Goal: Obtain resource: Download file/media

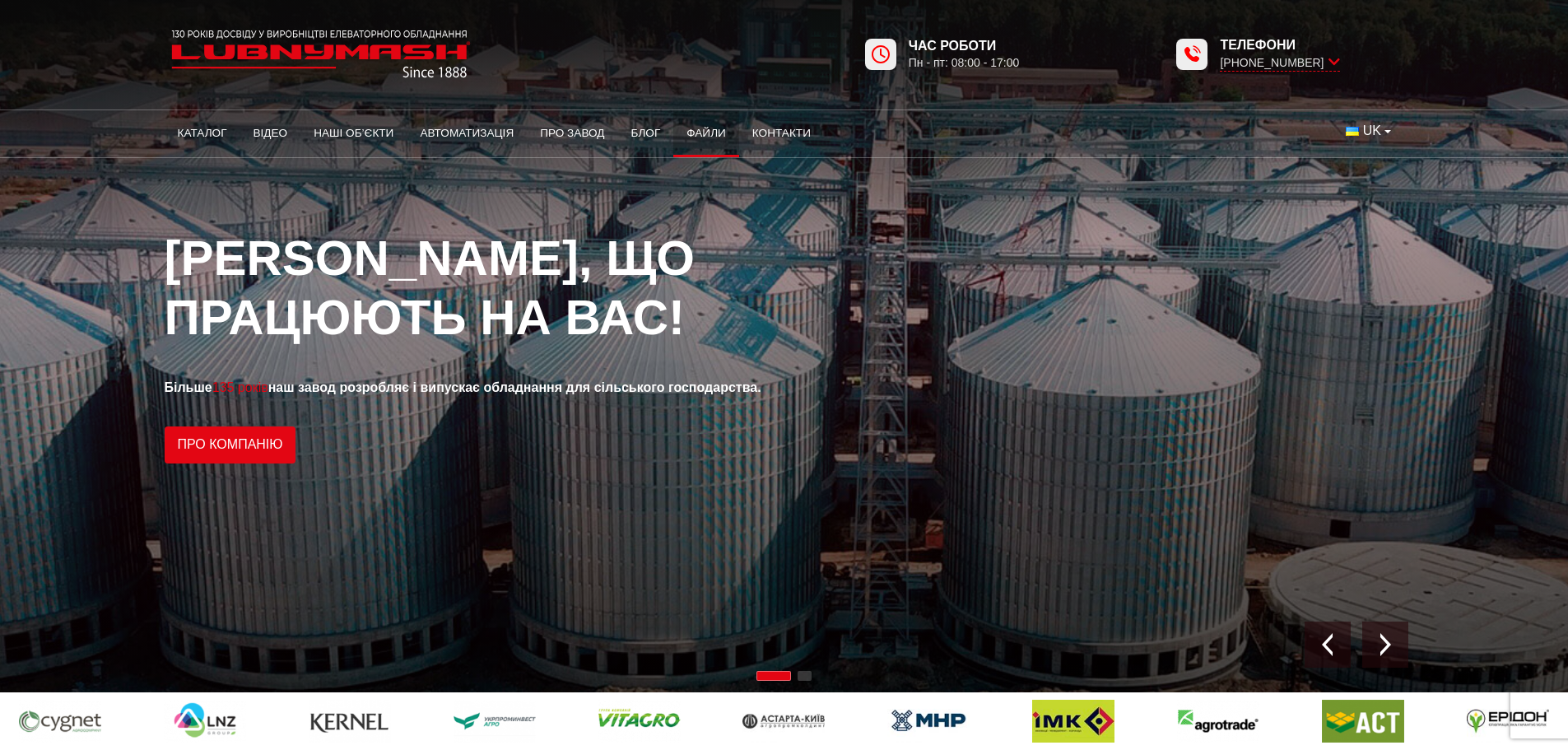
click at [711, 140] on link "Файли" at bounding box center [706, 133] width 65 height 36
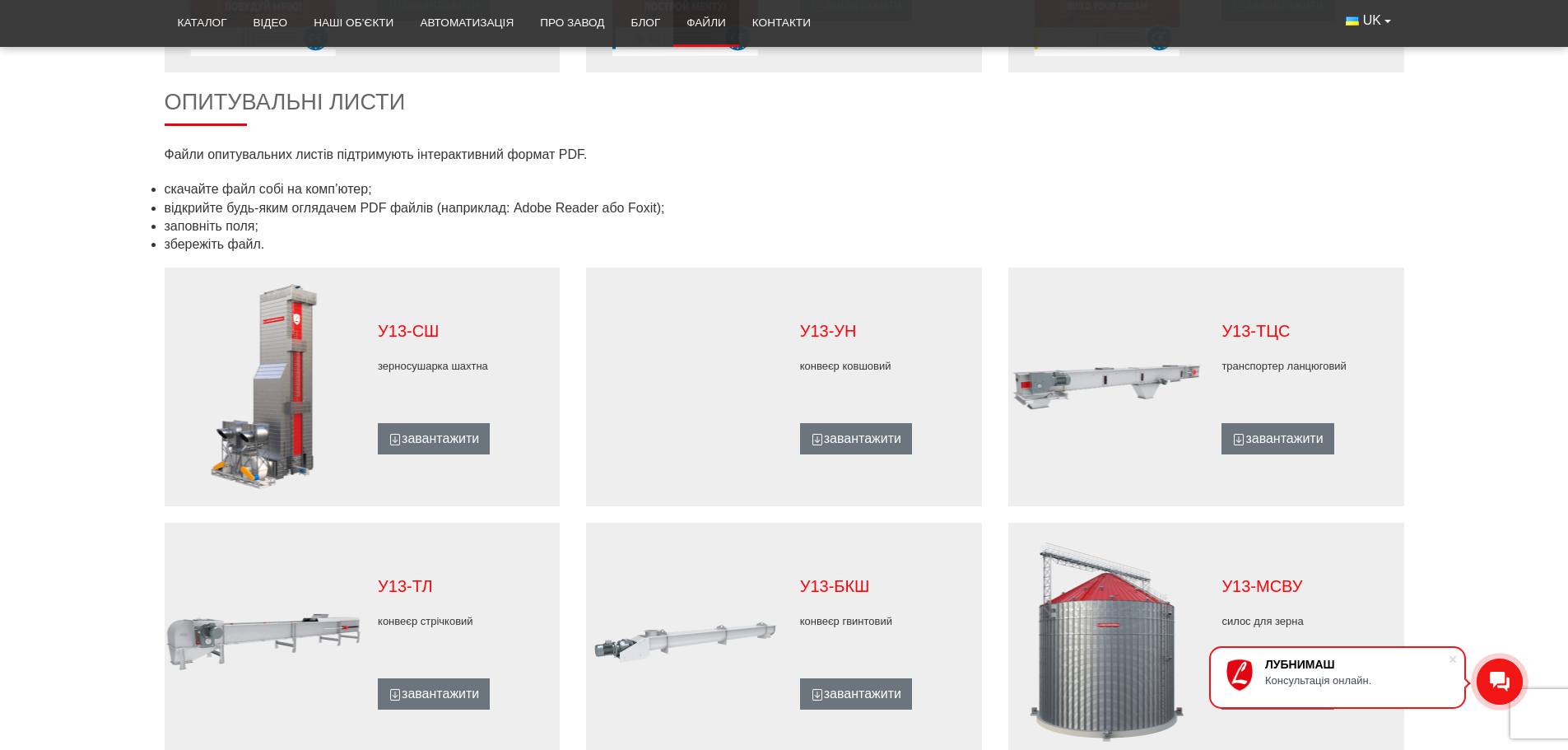
scroll to position [659, 0]
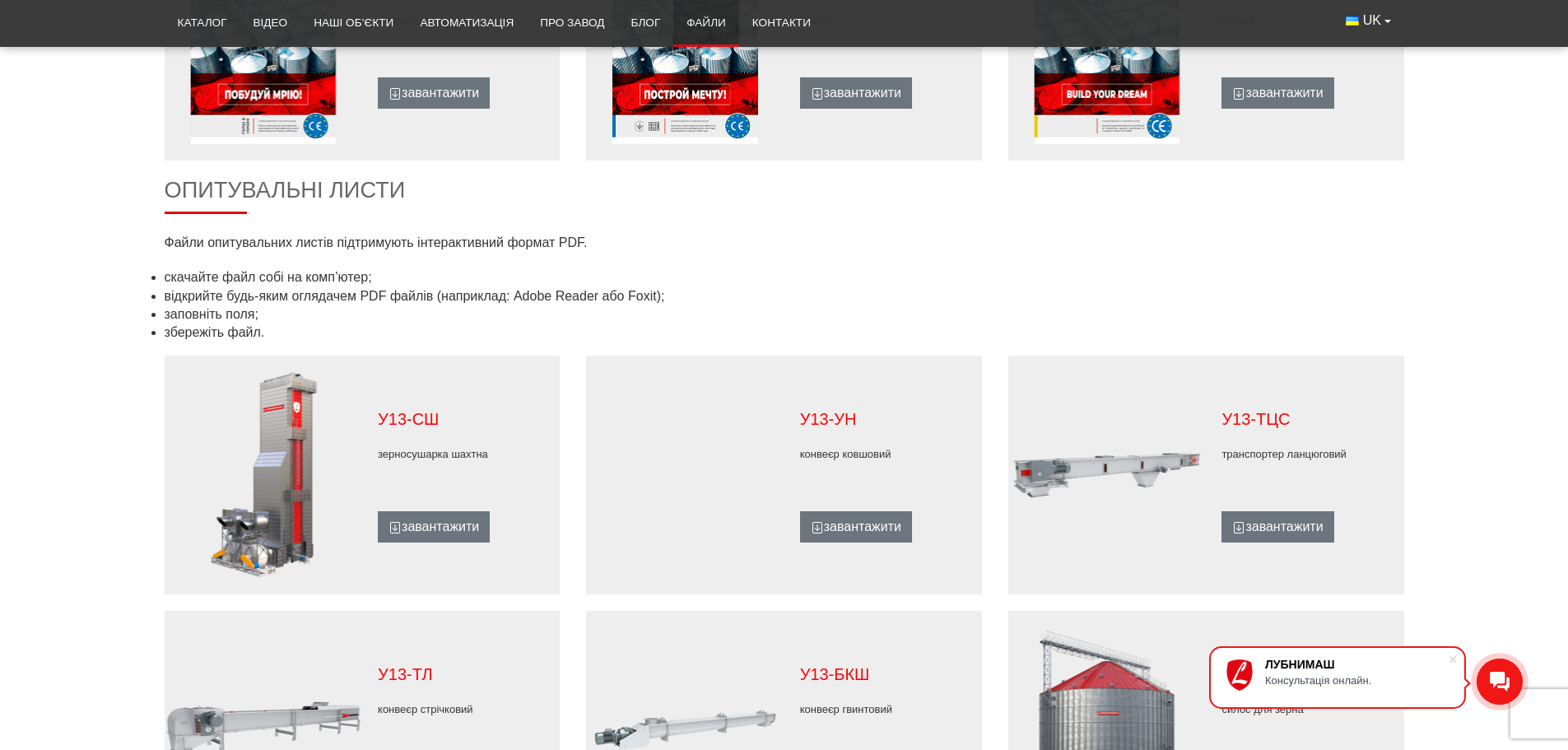
click at [343, 195] on h2 "Опитувальні листи" at bounding box center [784, 195] width 1239 height 37
click at [226, 211] on h2 "Опитувальні листи" at bounding box center [784, 195] width 1239 height 37
drag, startPoint x: 259, startPoint y: 236, endPoint x: 283, endPoint y: 236, distance: 24.0
click at [262, 236] on p "Файли опитувальних листів підтримують інтерактивний формат PDF." at bounding box center [467, 243] width 607 height 18
drag, startPoint x: 382, startPoint y: 237, endPoint x: 599, endPoint y: 237, distance: 217.0
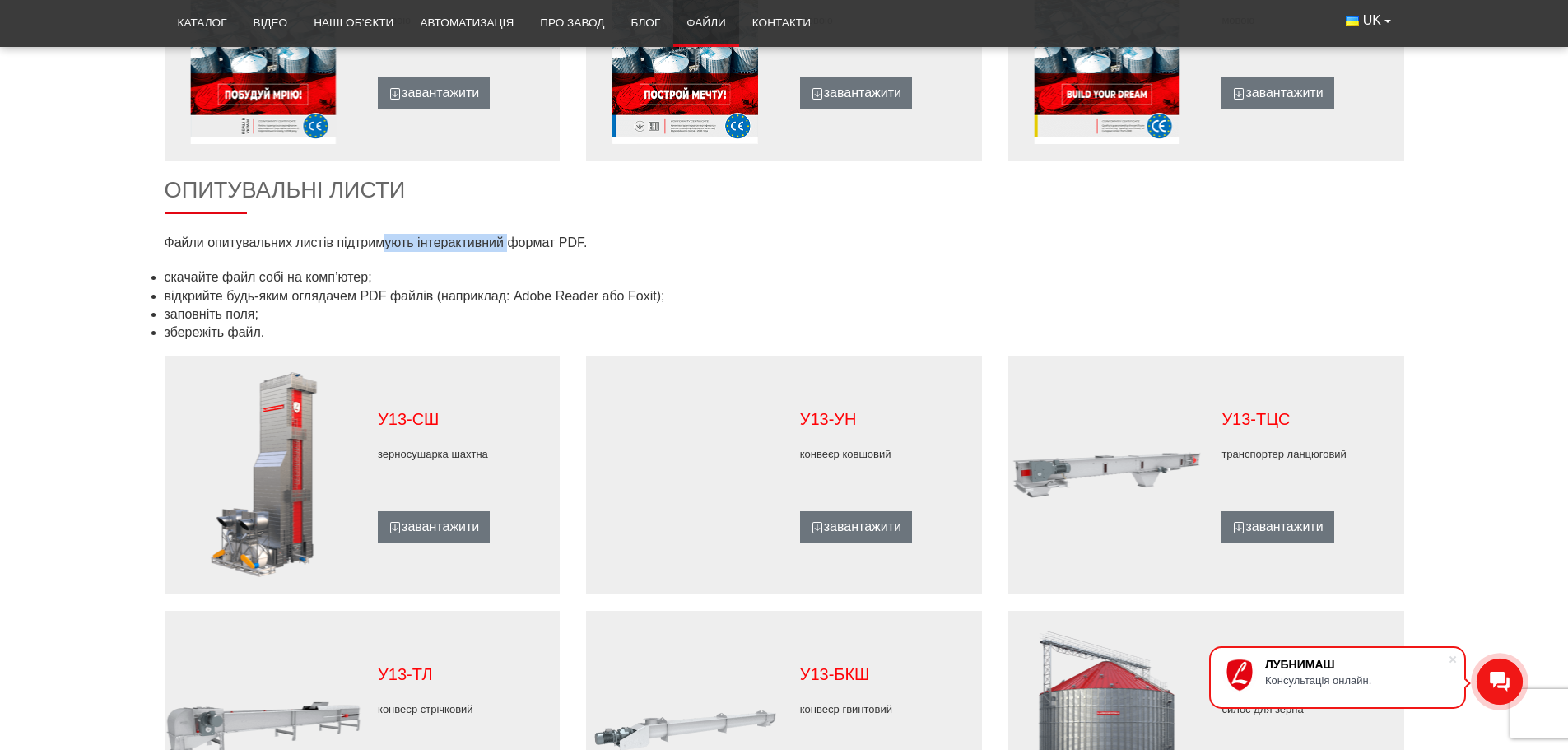
click at [566, 237] on p "Файли опитувальних листів підтримують інтерактивний формат PDF." at bounding box center [467, 243] width 607 height 18
click at [688, 246] on p "Файли опитувальних листів підтримують інтерактивний формат PDF." at bounding box center [467, 243] width 607 height 18
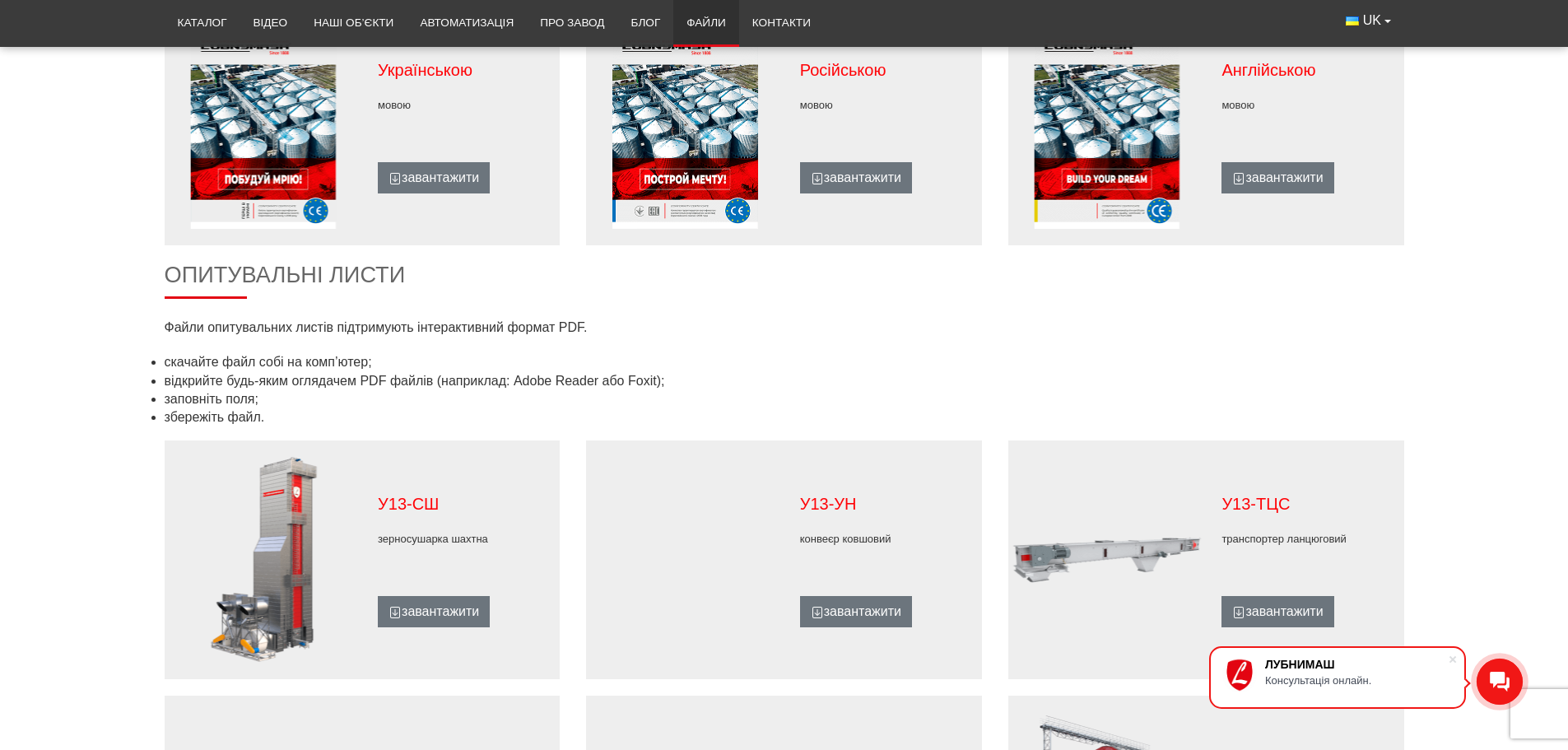
scroll to position [494, 0]
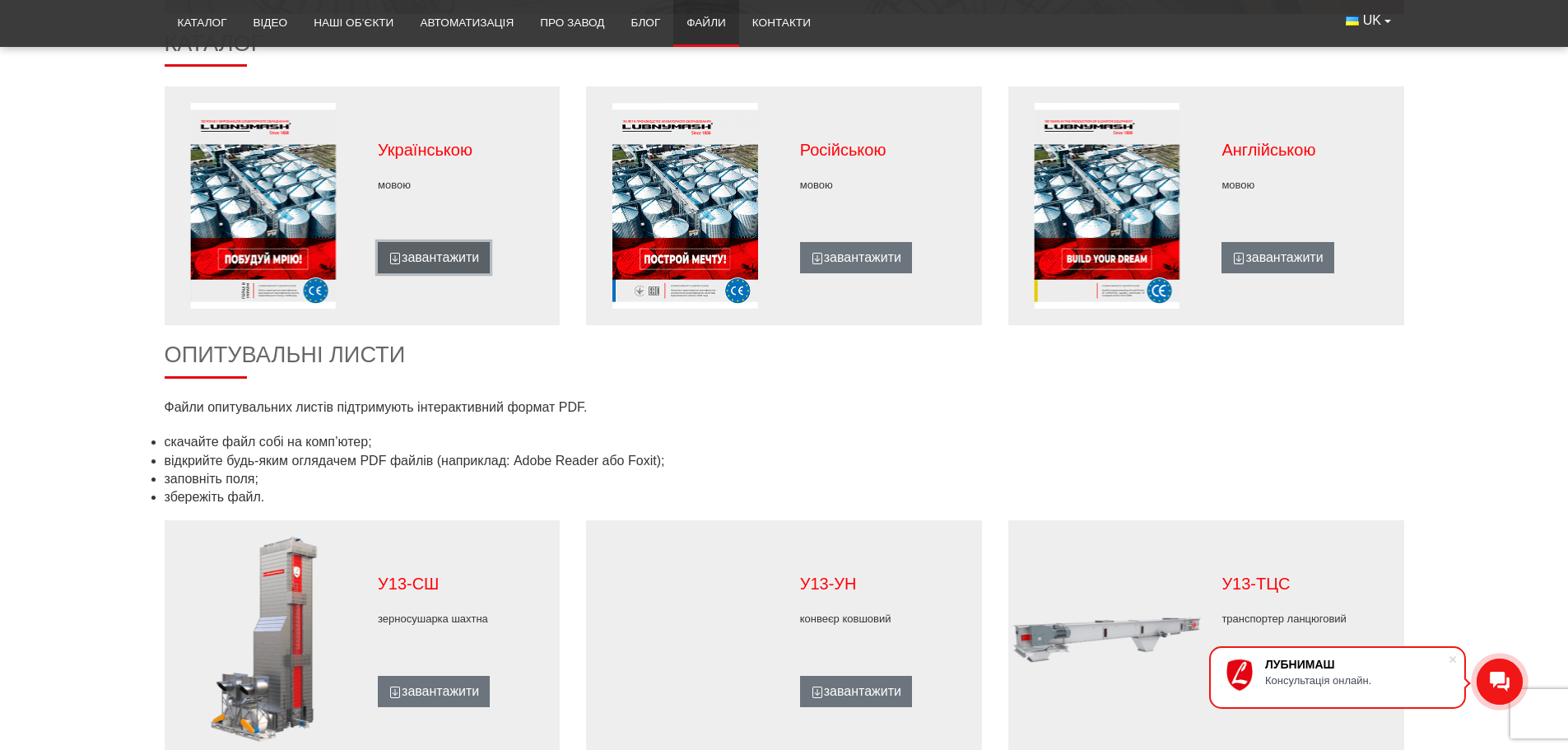
click at [455, 265] on link "завантажити" at bounding box center [434, 257] width 112 height 31
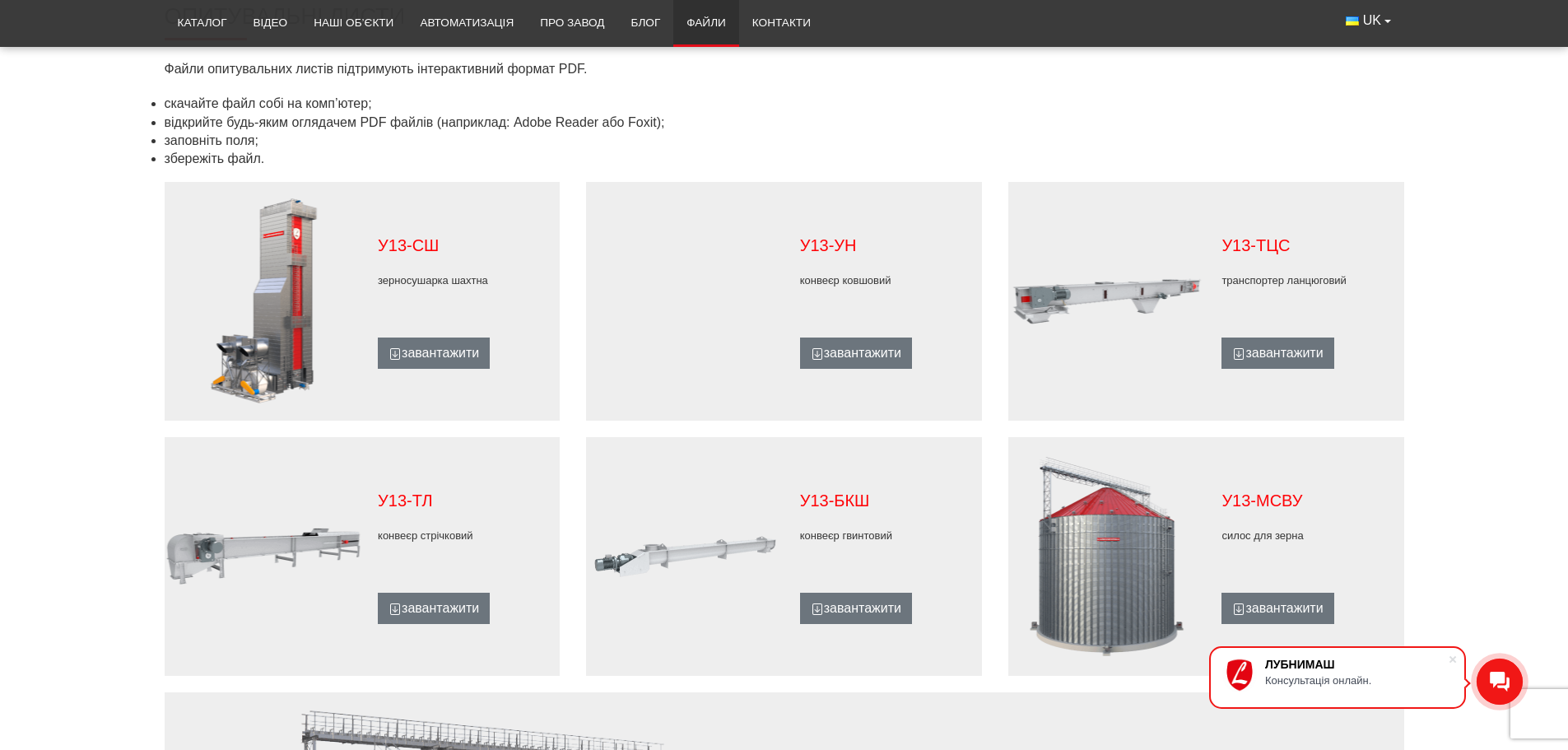
scroll to position [988, 0]
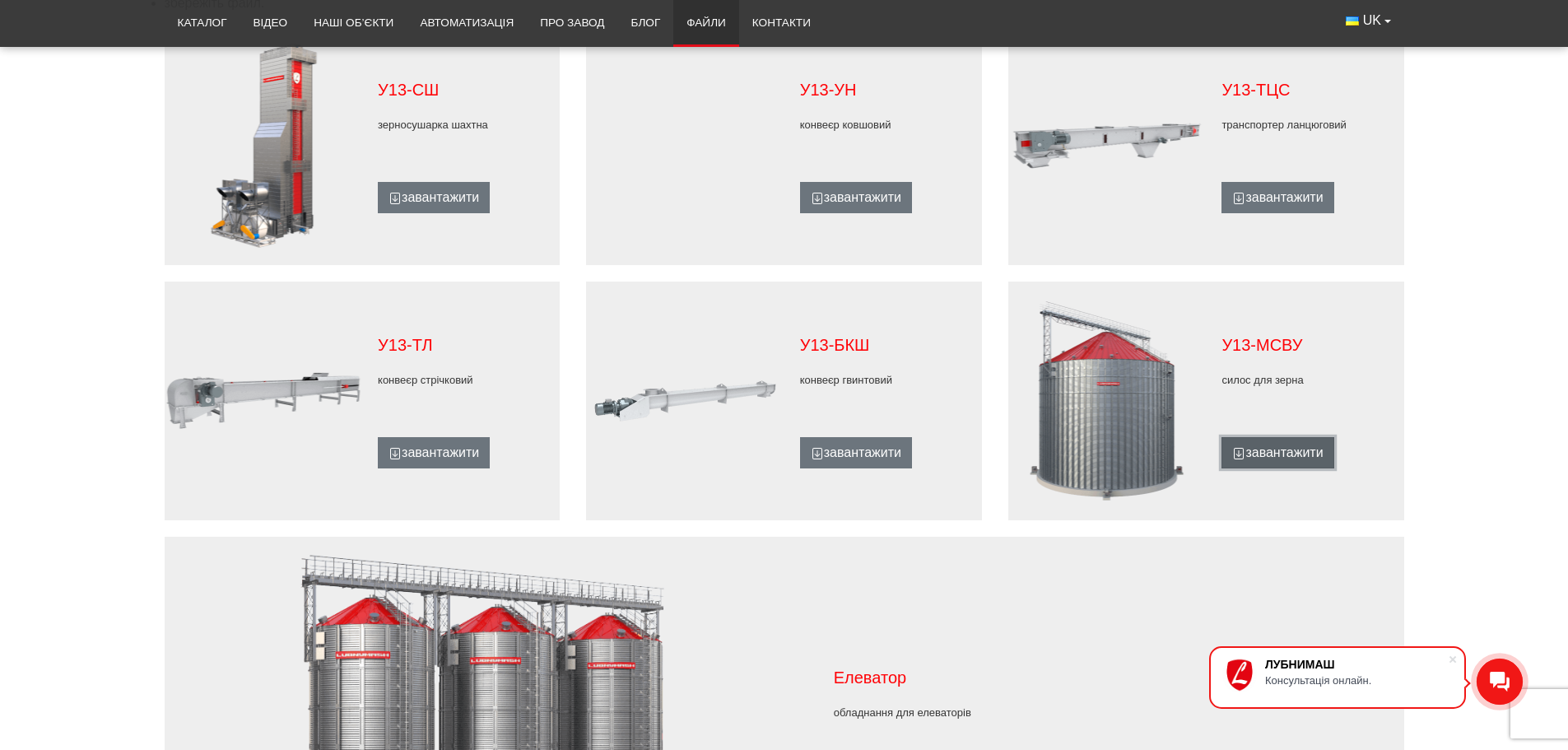
click at [1285, 451] on link "завантажити" at bounding box center [1277, 453] width 112 height 31
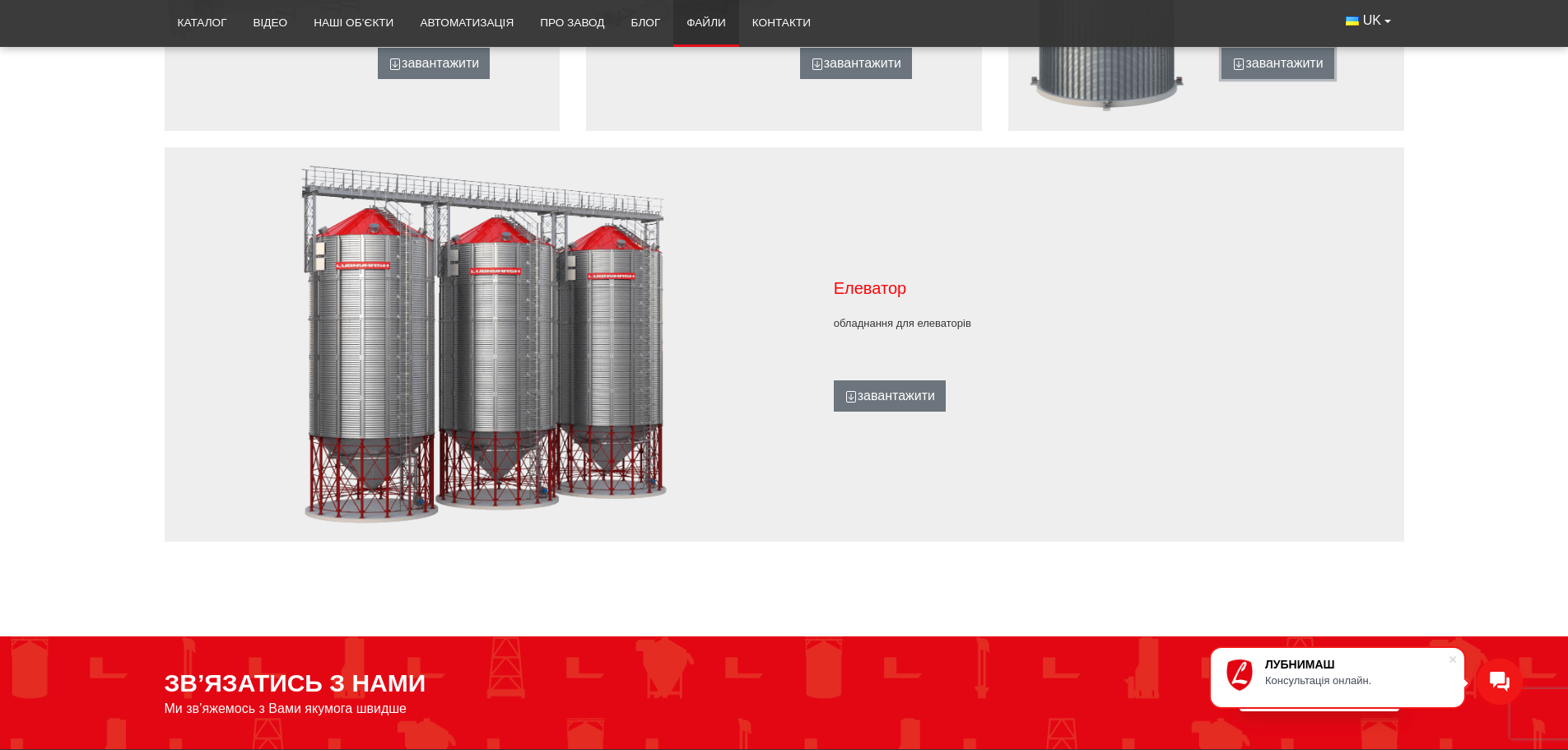
scroll to position [1400, 0]
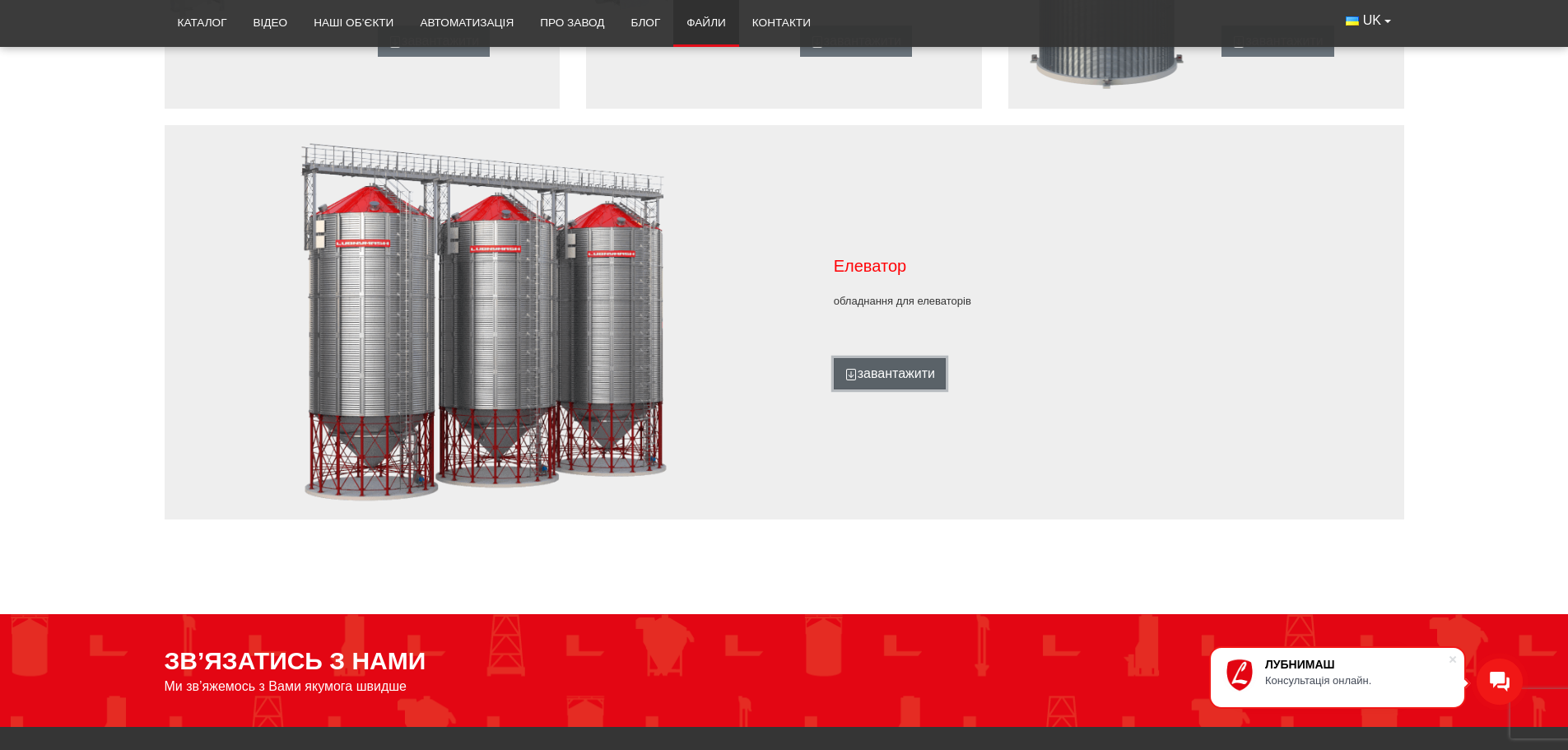
click at [908, 381] on link "завантажити" at bounding box center [890, 374] width 112 height 31
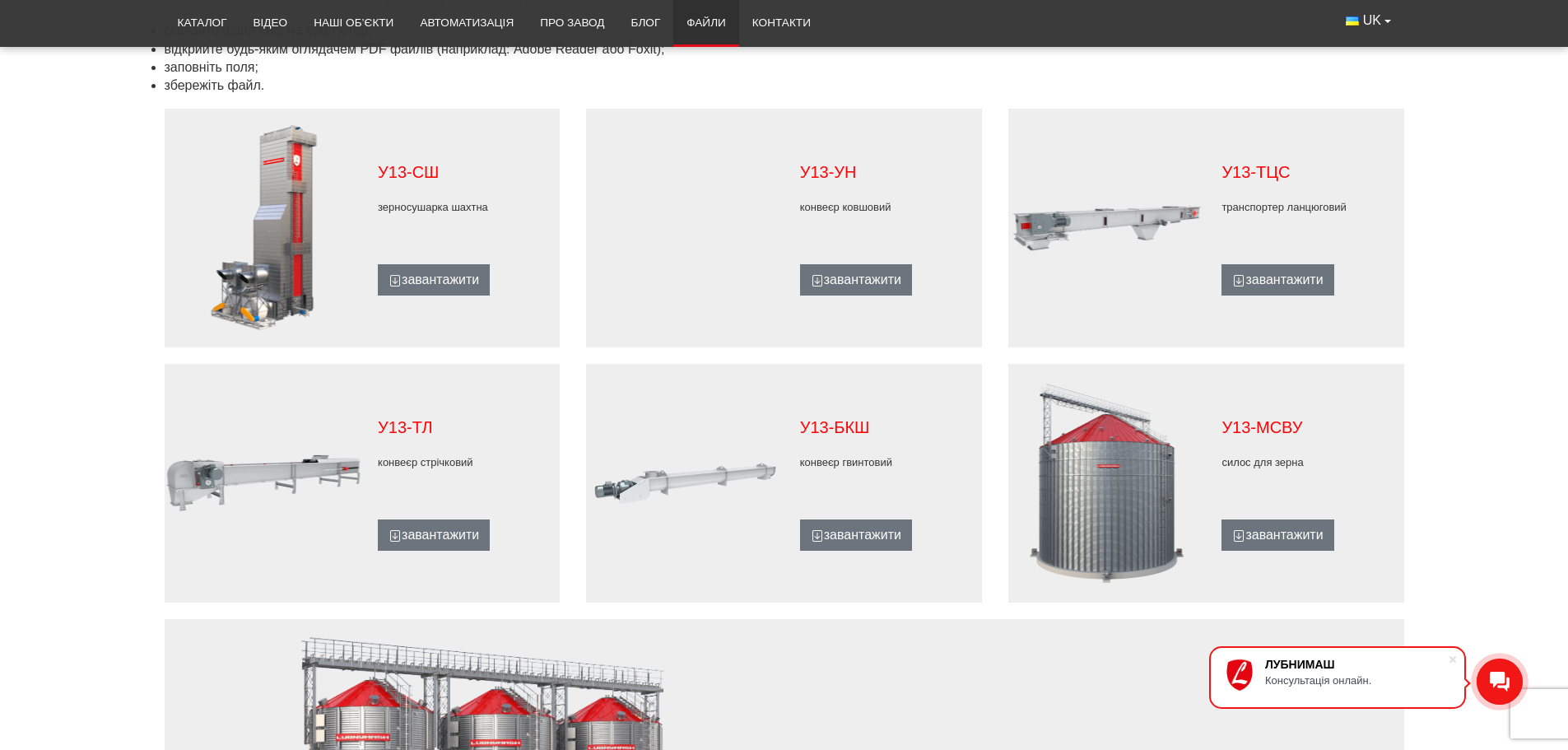
scroll to position [741, 0]
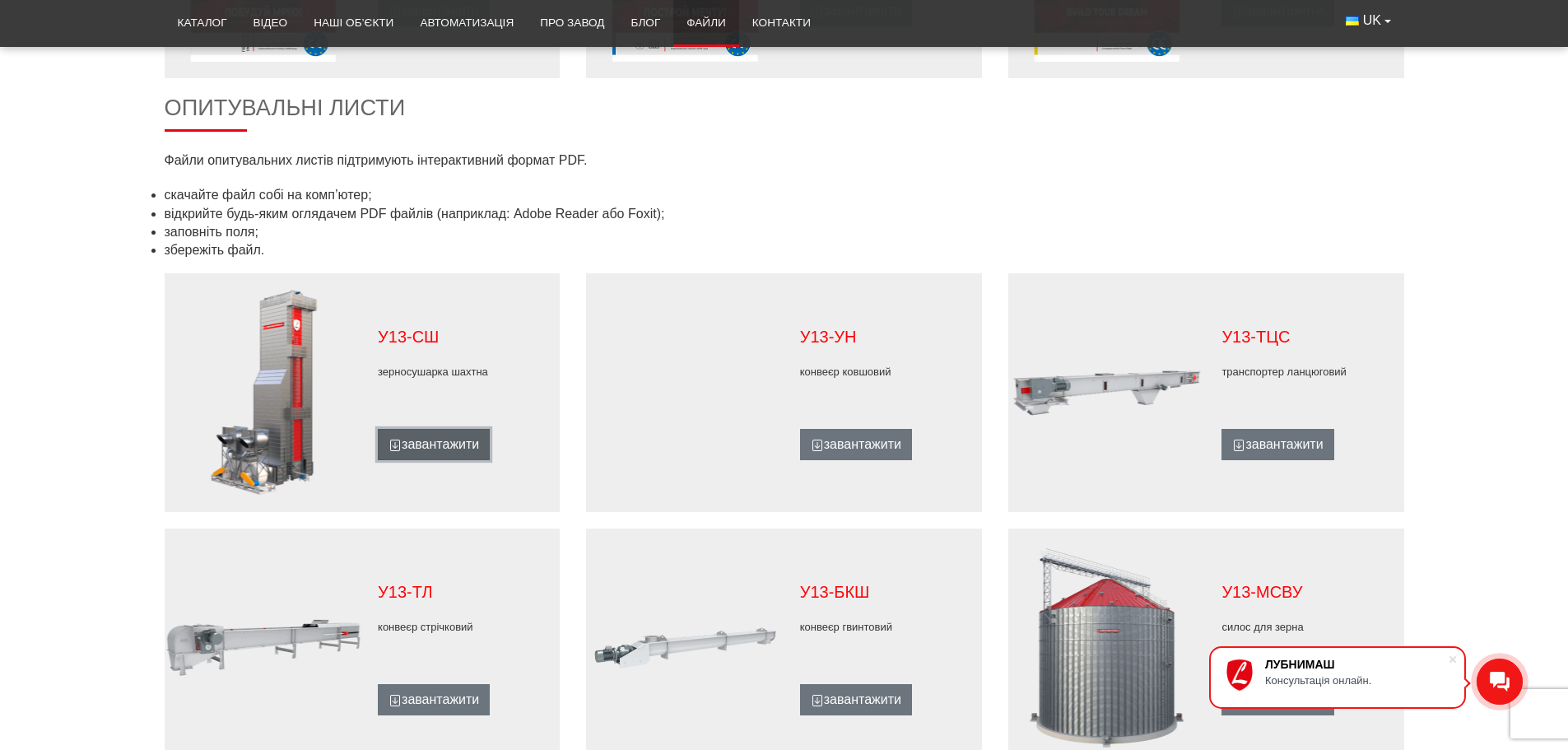
click at [436, 441] on link "завантажити" at bounding box center [434, 444] width 112 height 31
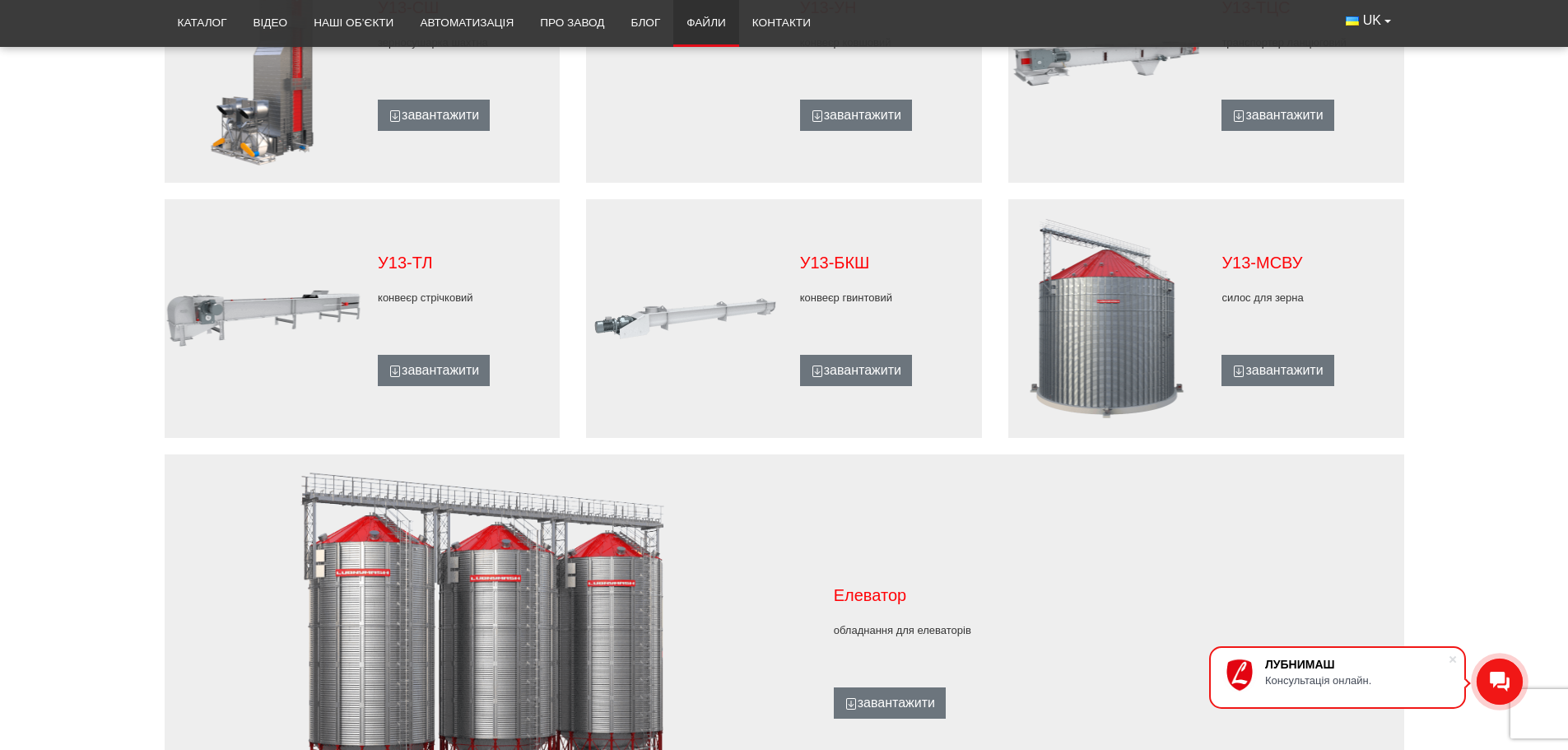
scroll to position [412, 0]
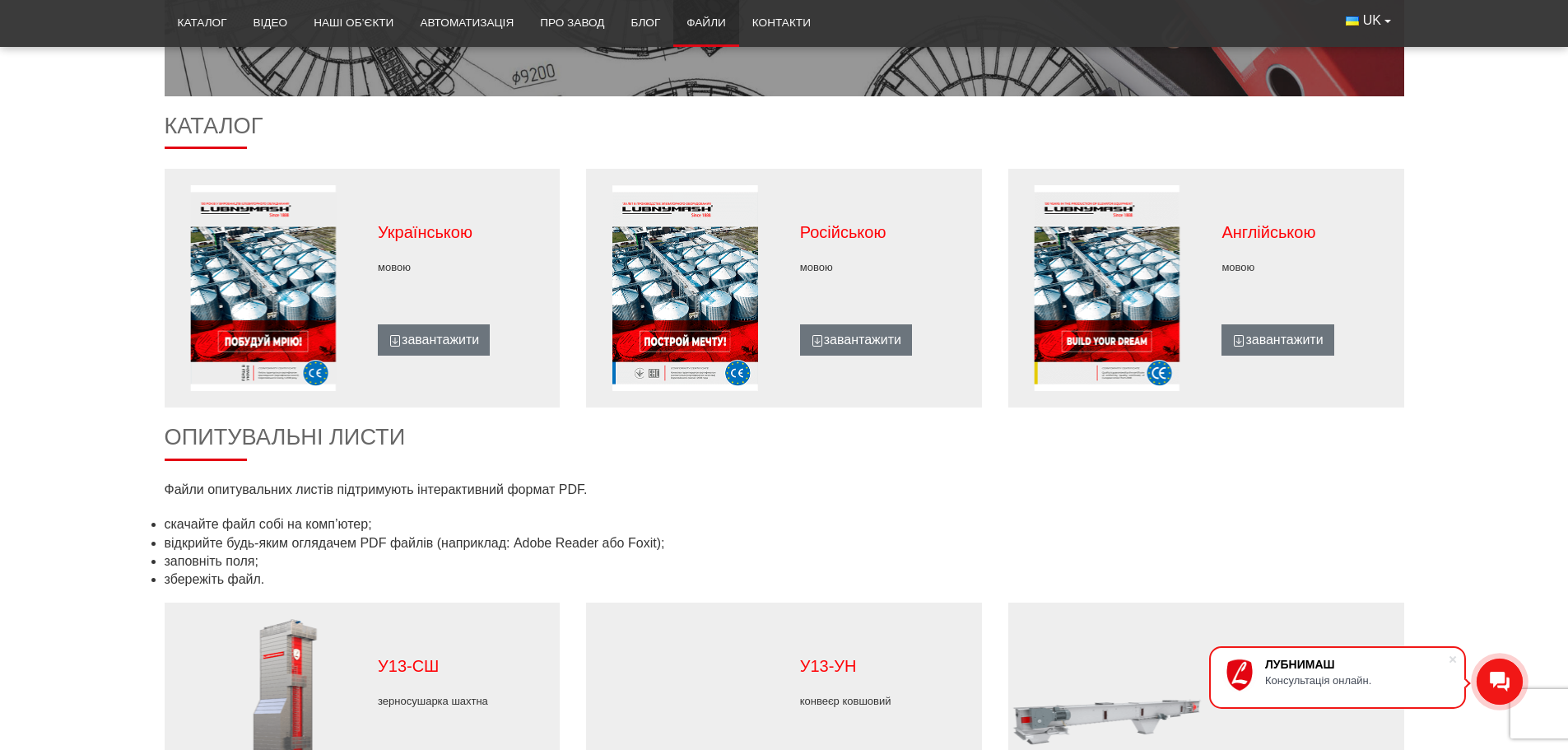
click at [272, 257] on figure at bounding box center [262, 288] width 197 height 206
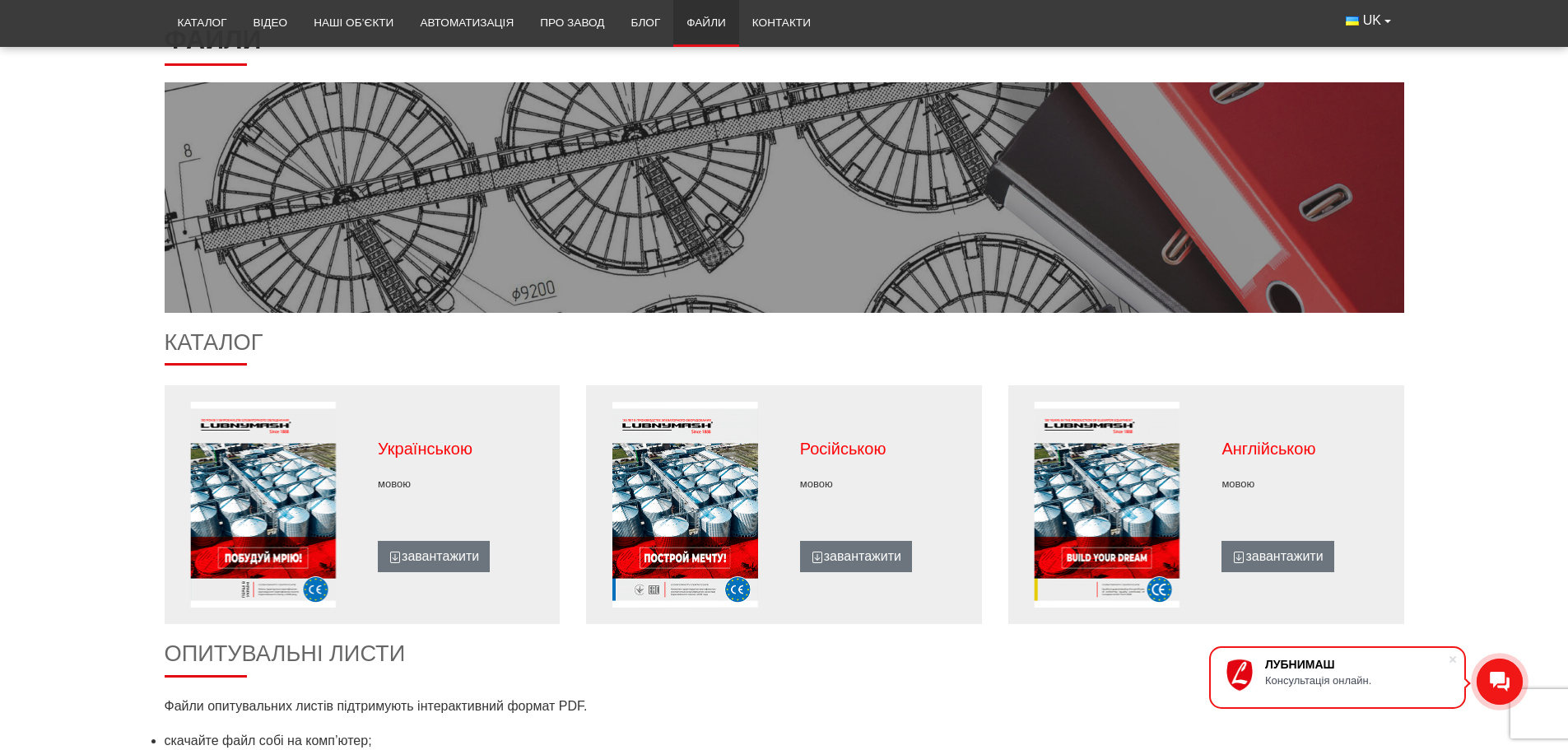
scroll to position [0, 0]
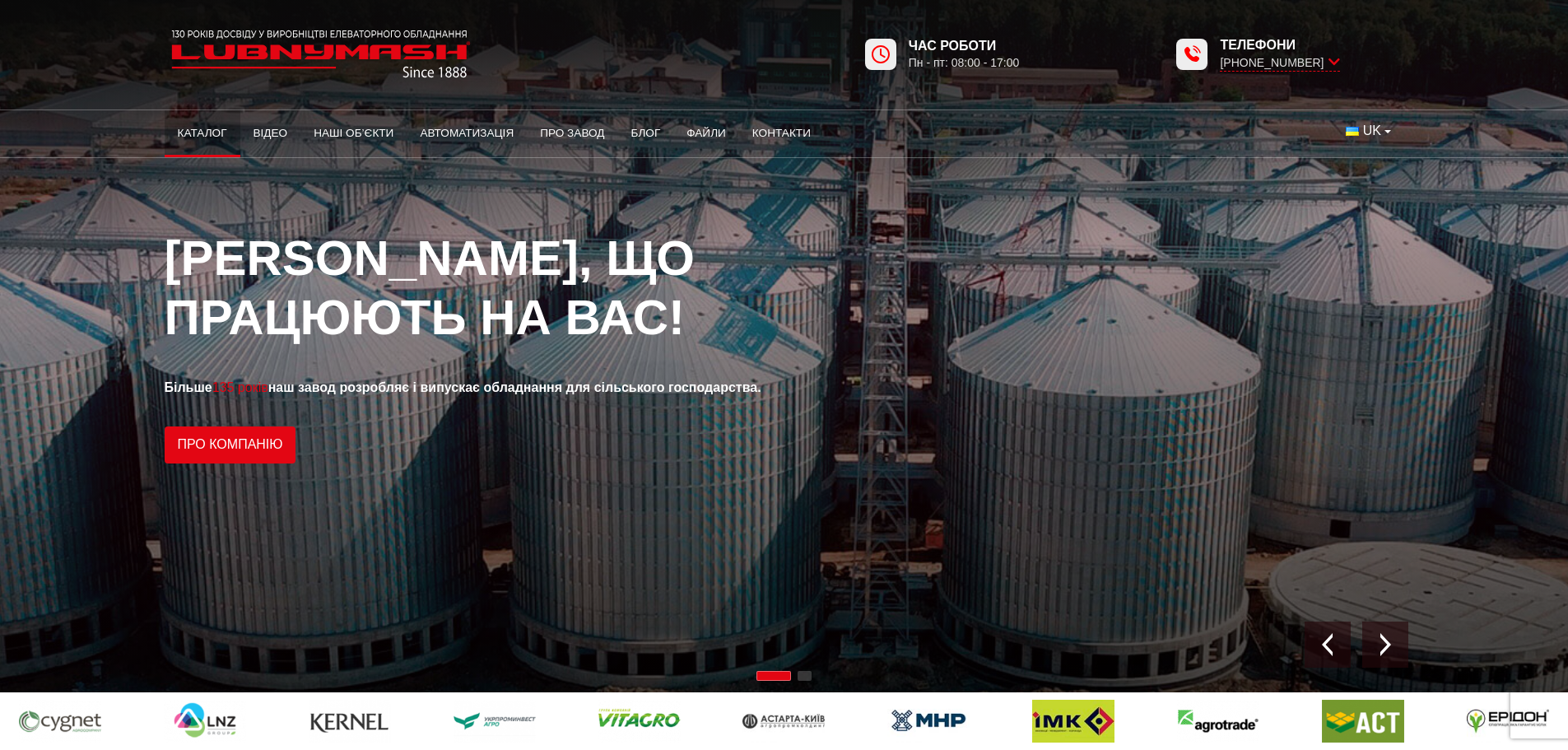
click at [235, 139] on link "Каталог" at bounding box center [202, 133] width 76 height 36
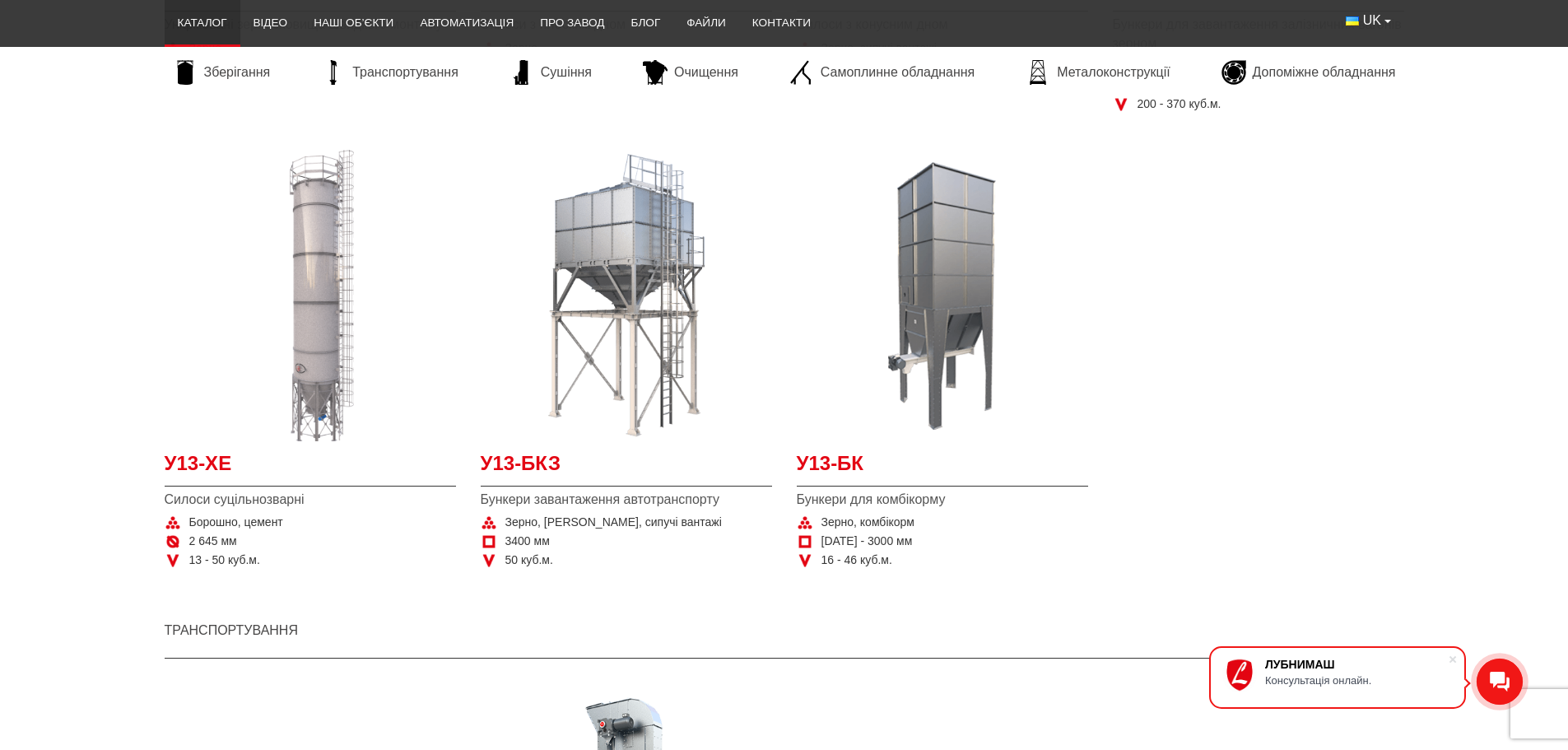
scroll to position [329, 0]
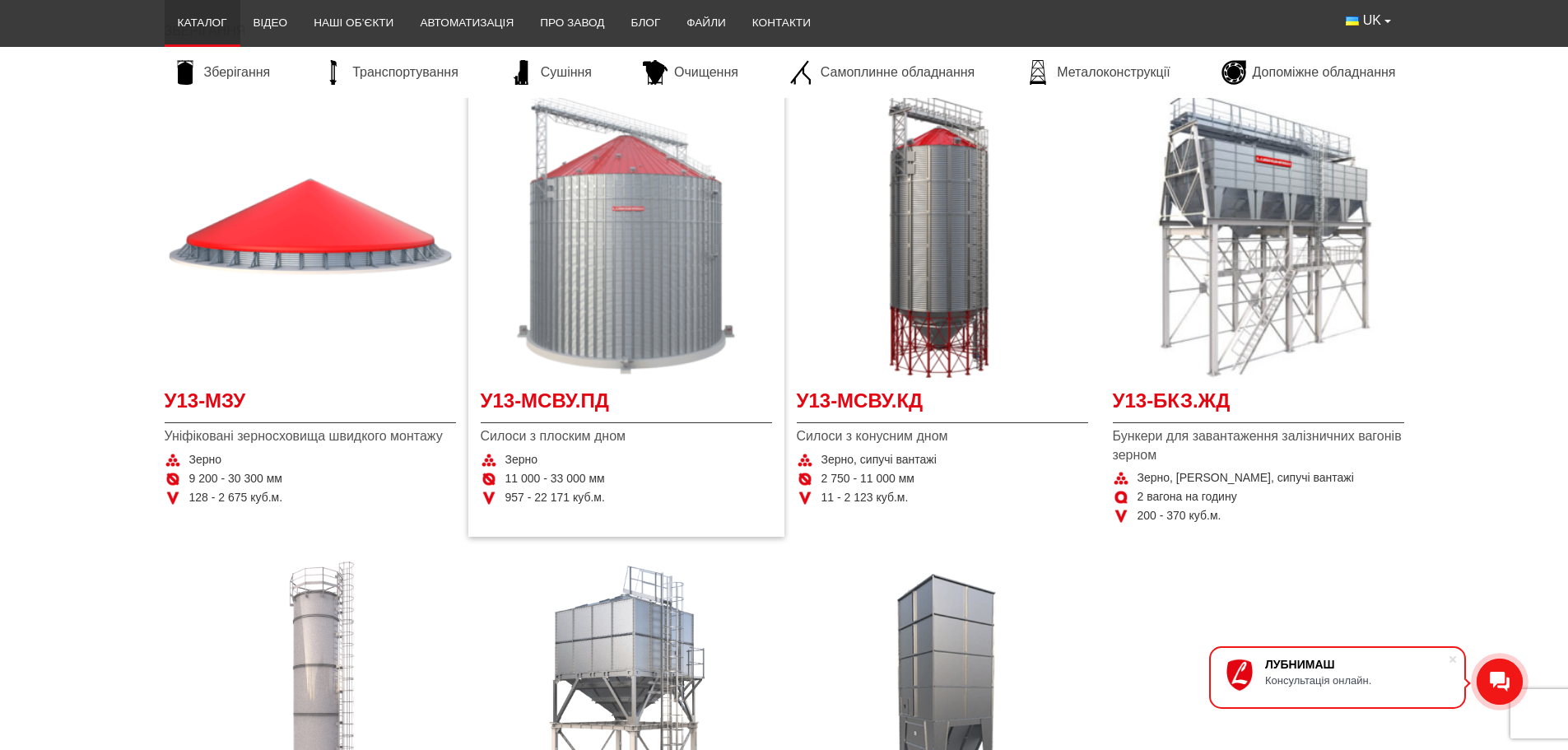
click at [662, 247] on img "Детальніше У13-МСВУ.ПД" at bounding box center [626, 232] width 292 height 292
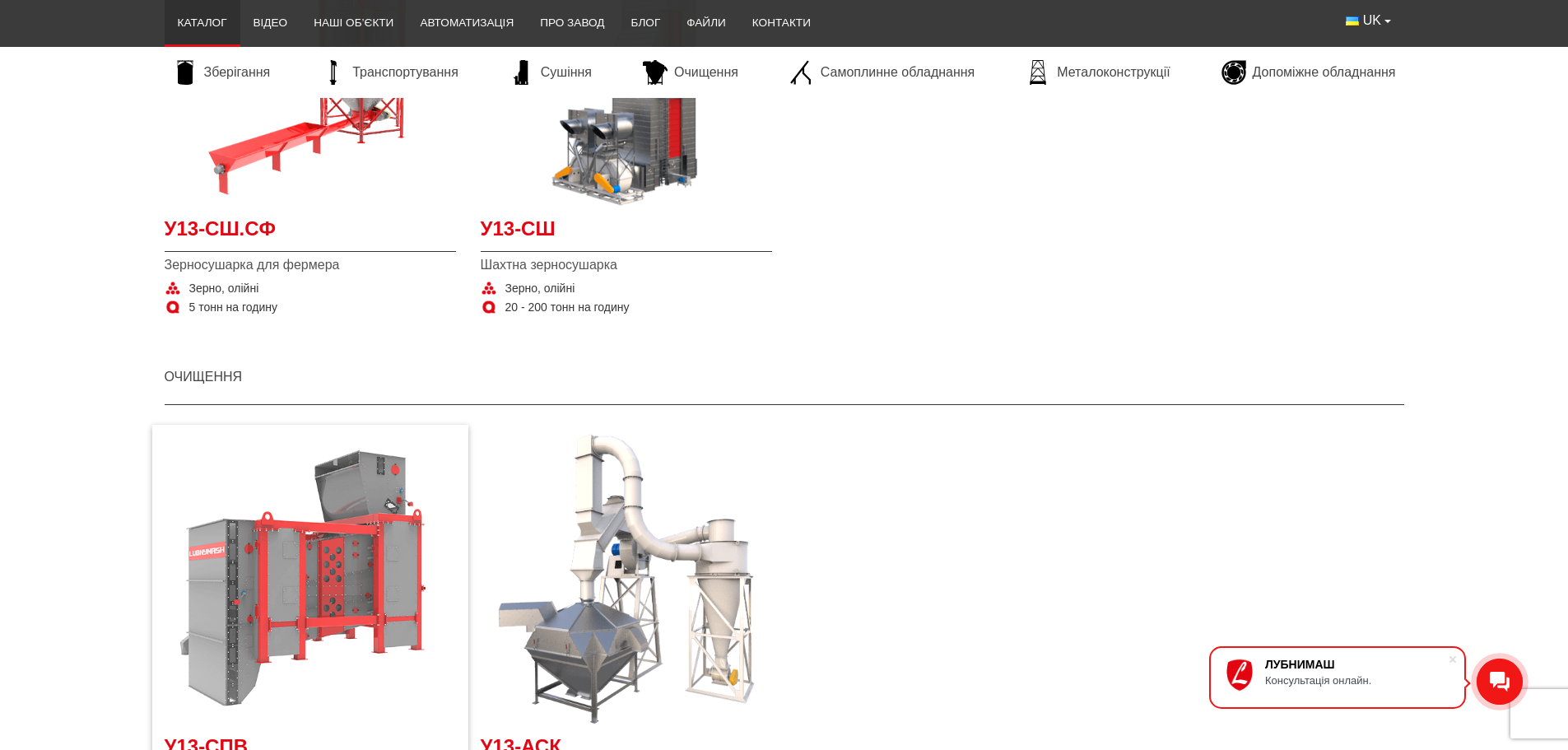
scroll to position [2552, 0]
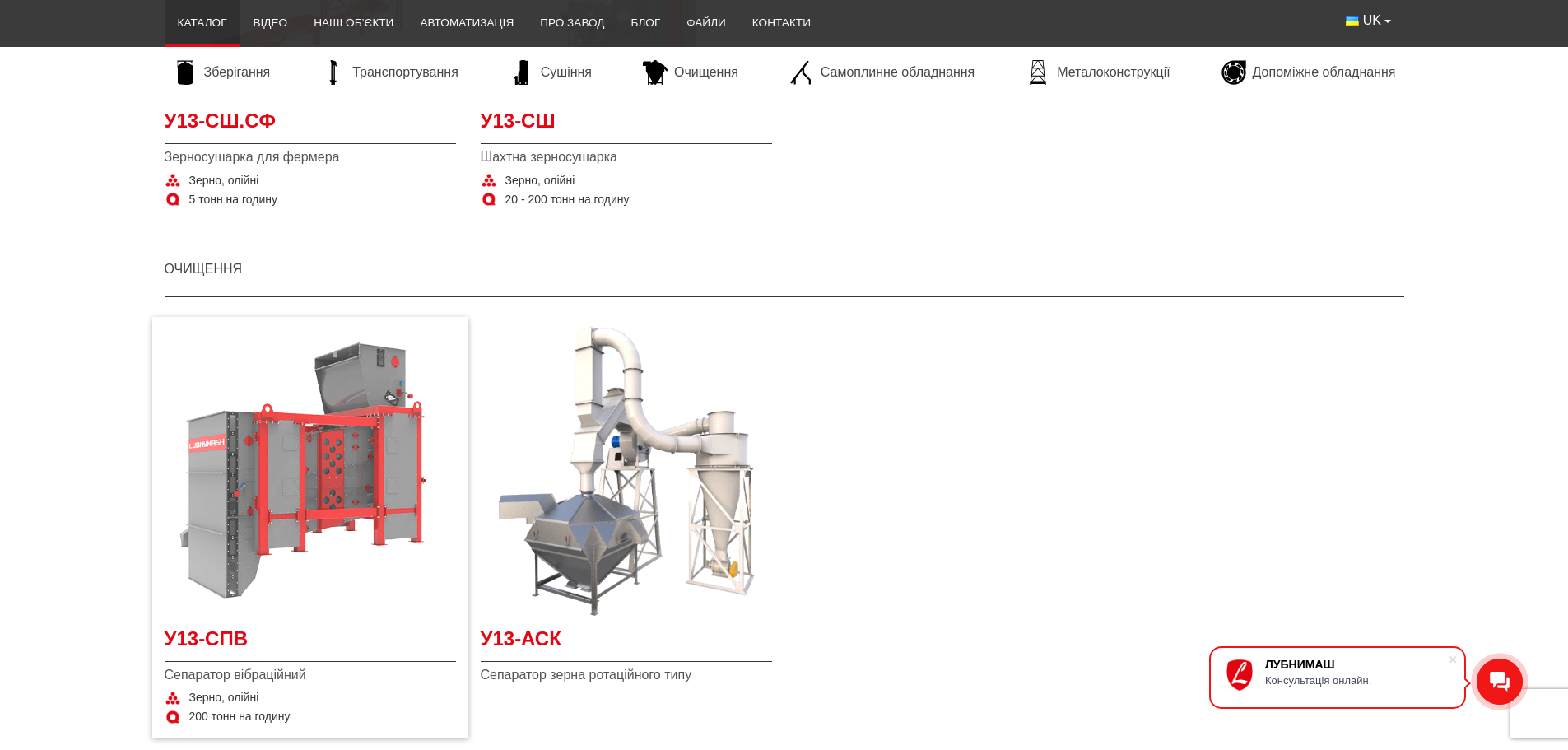
click at [318, 500] on img "Детальніше У13-СПВ" at bounding box center [310, 471] width 292 height 292
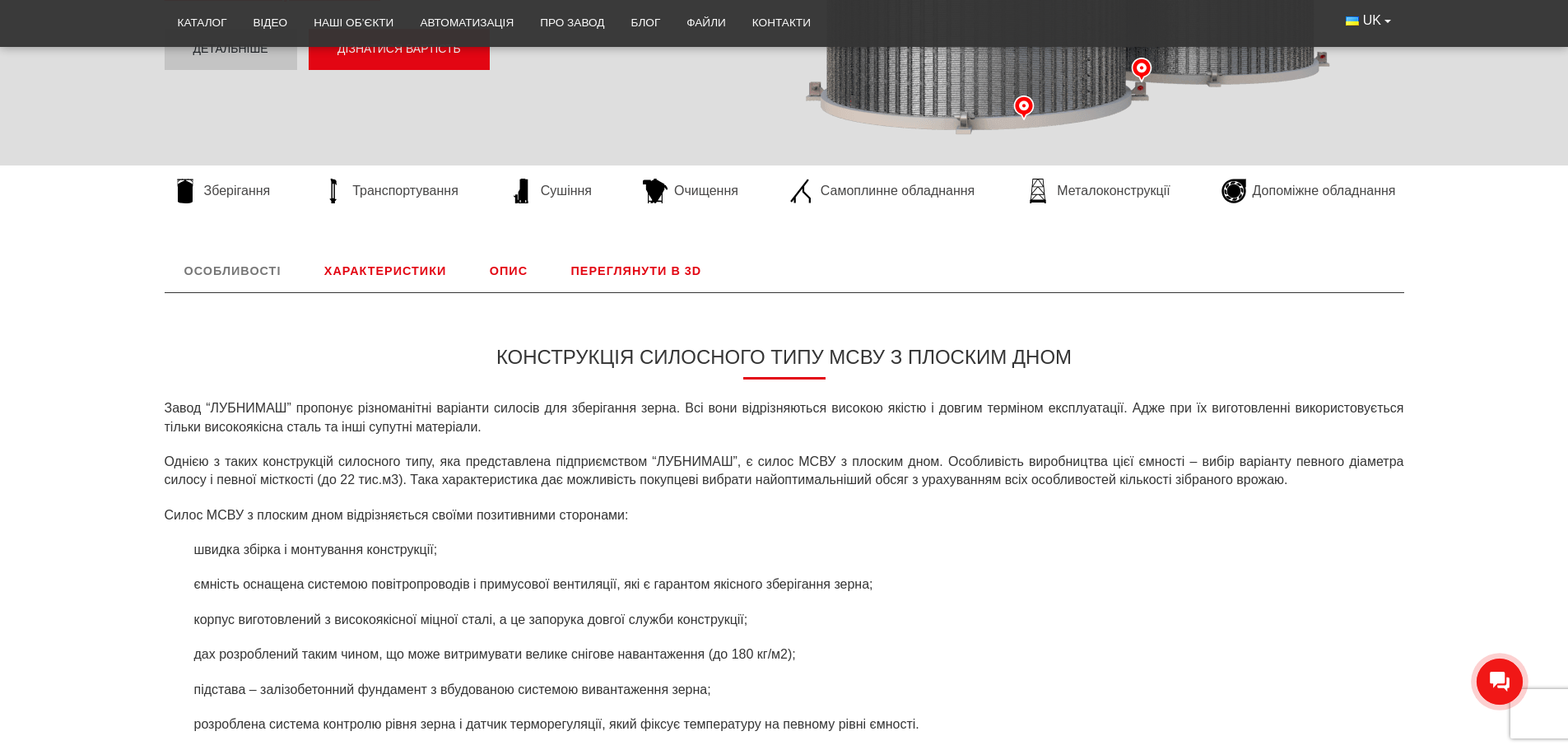
click at [643, 273] on link "Переглянути в 3D" at bounding box center [637, 271] width 170 height 43
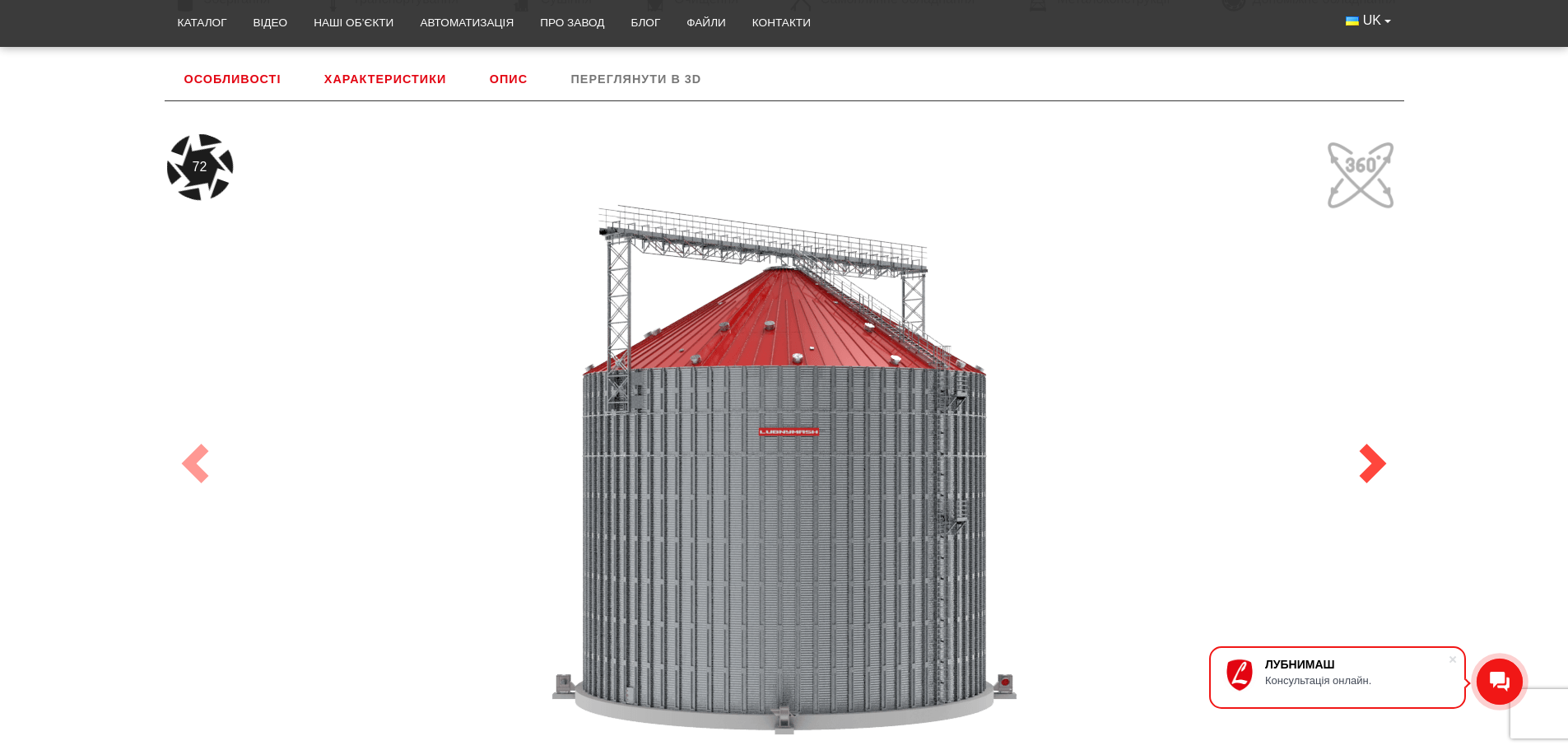
click at [1380, 447] on span at bounding box center [1373, 463] width 40 height 40
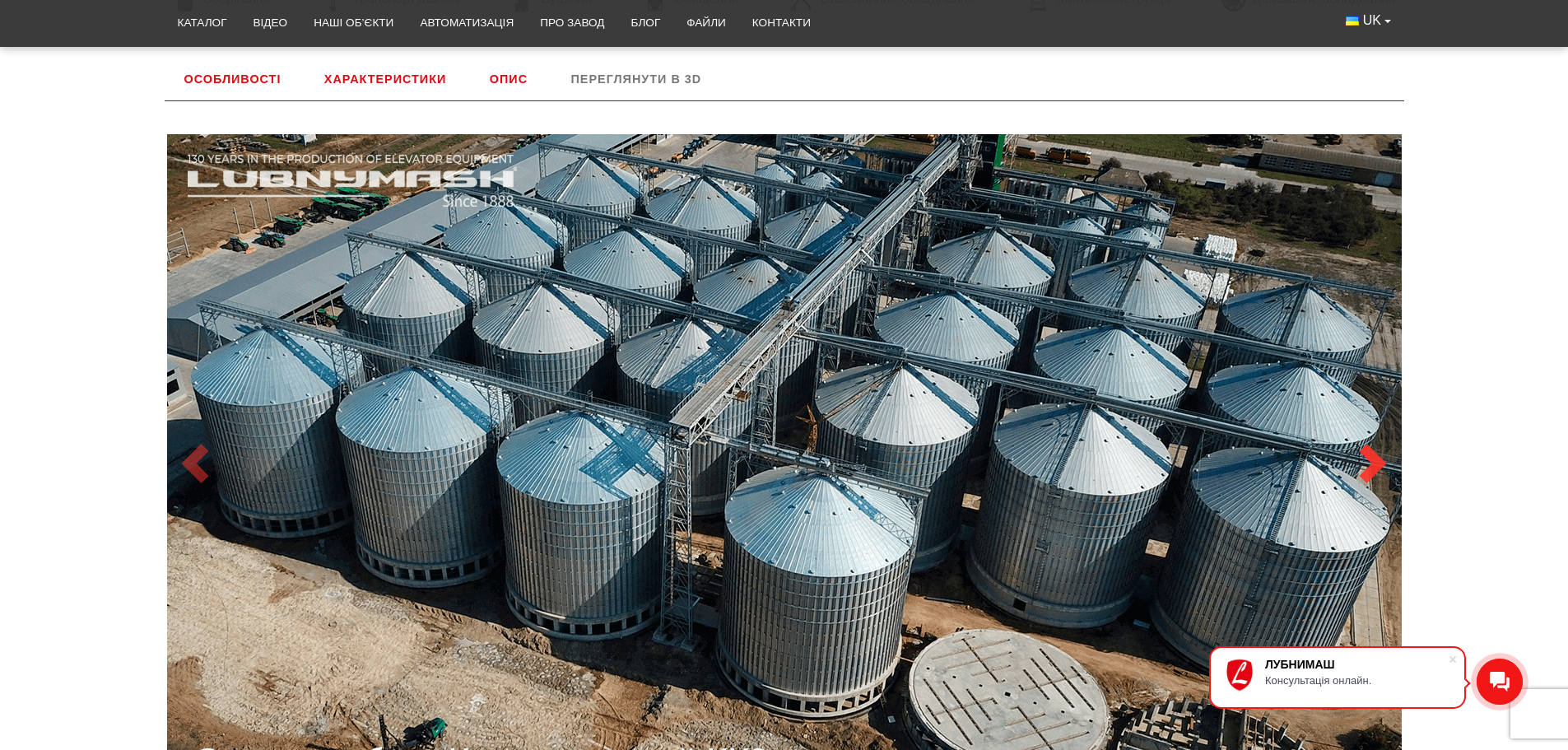
click at [1379, 447] on span at bounding box center [1373, 463] width 40 height 40
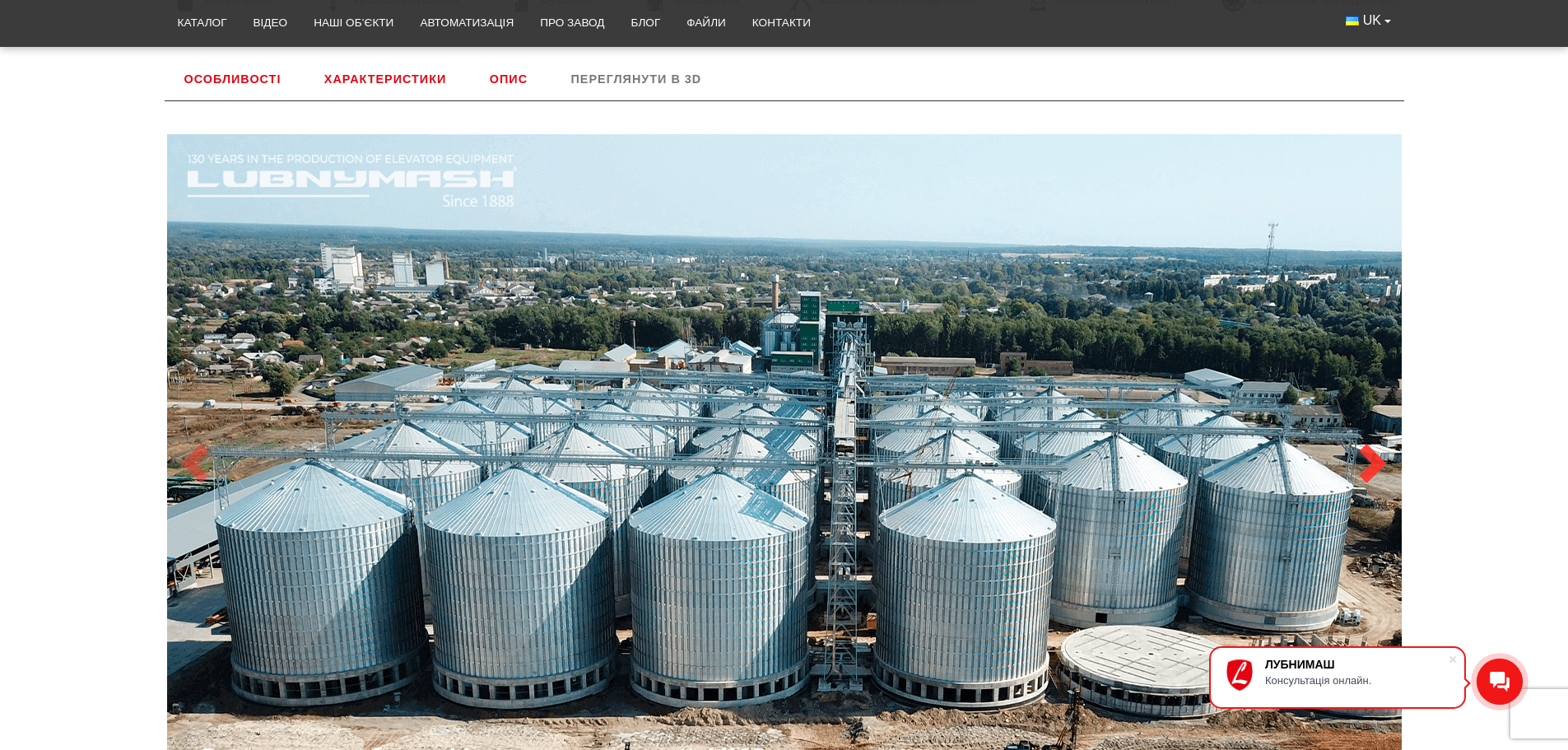
click at [1379, 447] on span at bounding box center [1373, 463] width 40 height 40
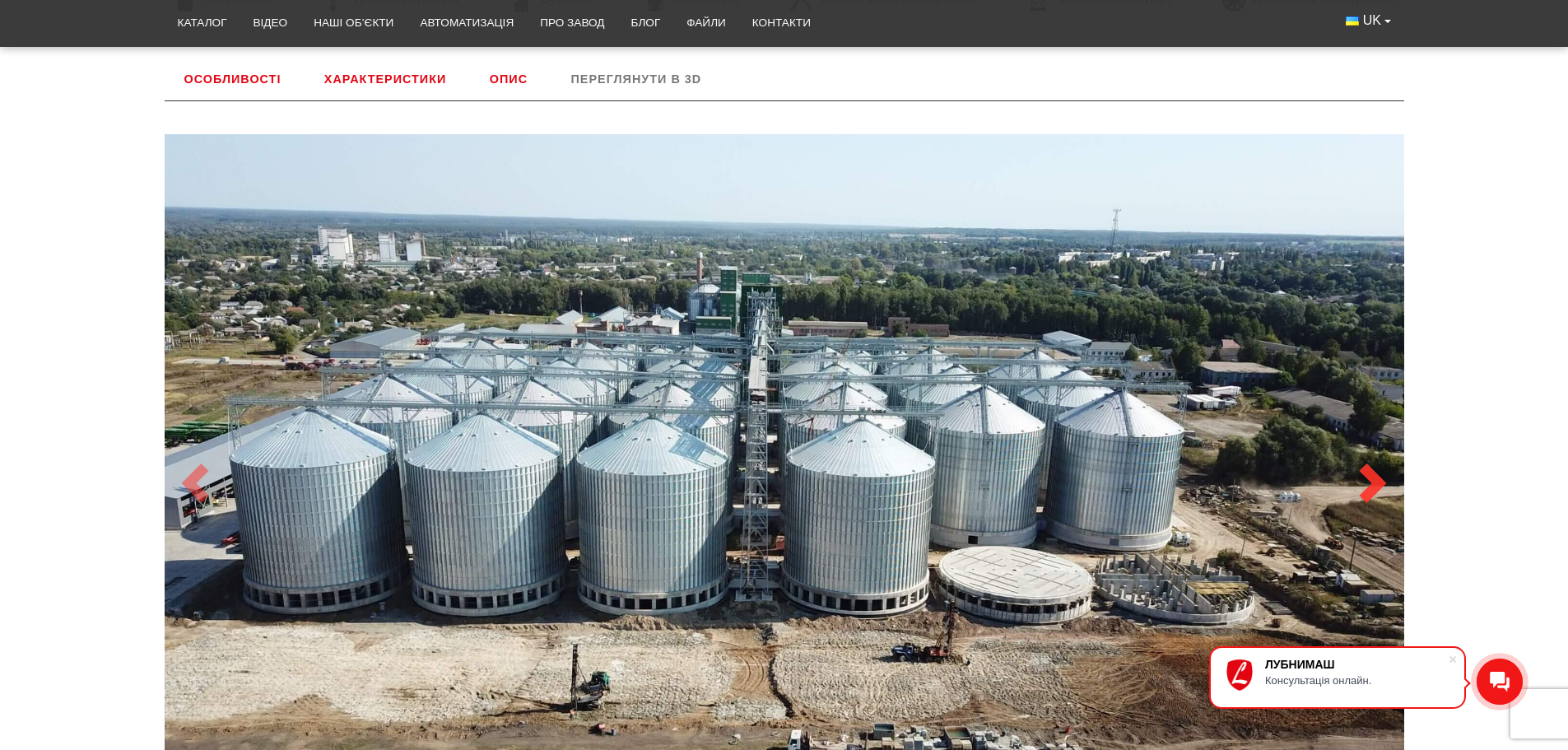
click at [1379, 447] on link "Next" at bounding box center [1373, 483] width 62 height 763
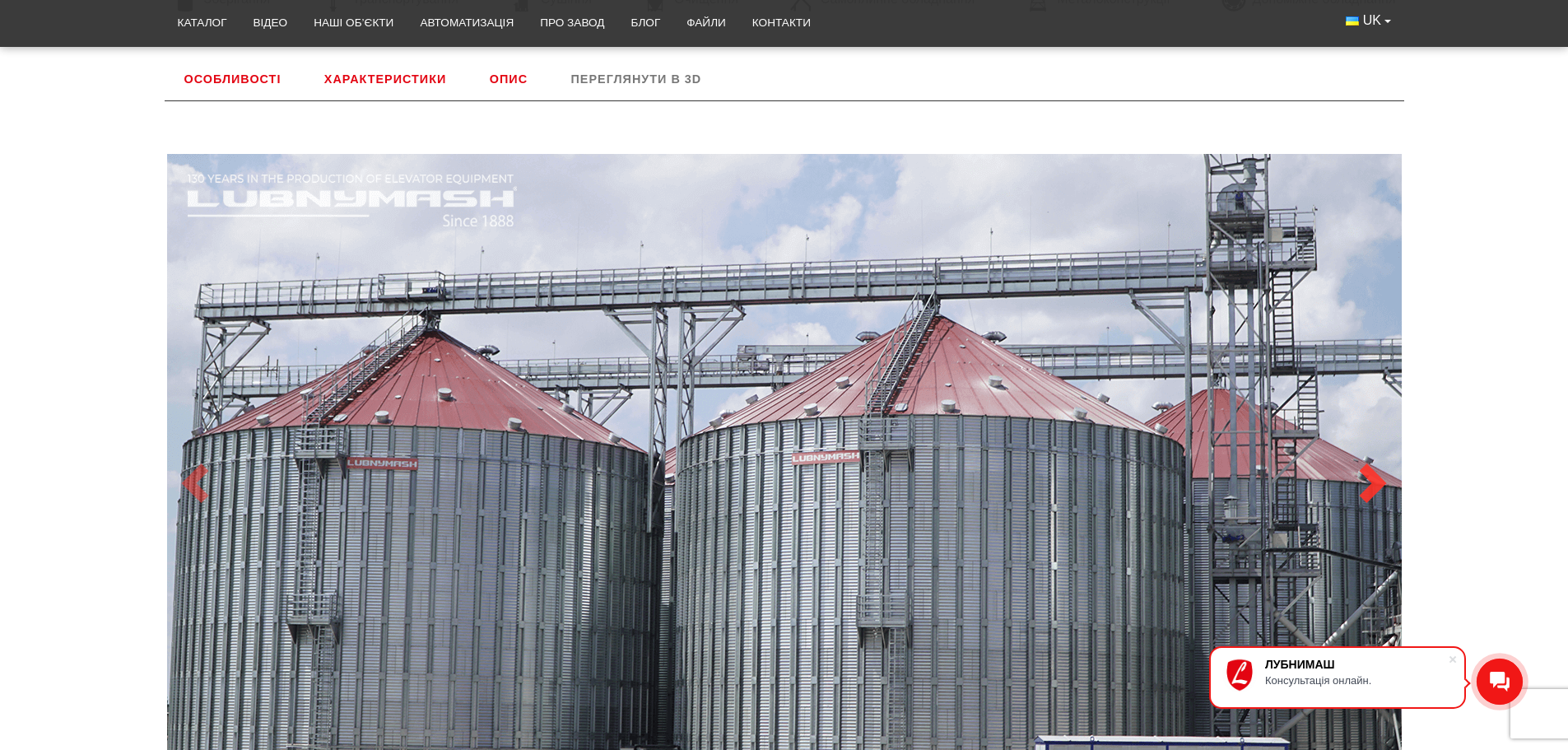
click at [1379, 447] on link "Next" at bounding box center [1373, 483] width 62 height 763
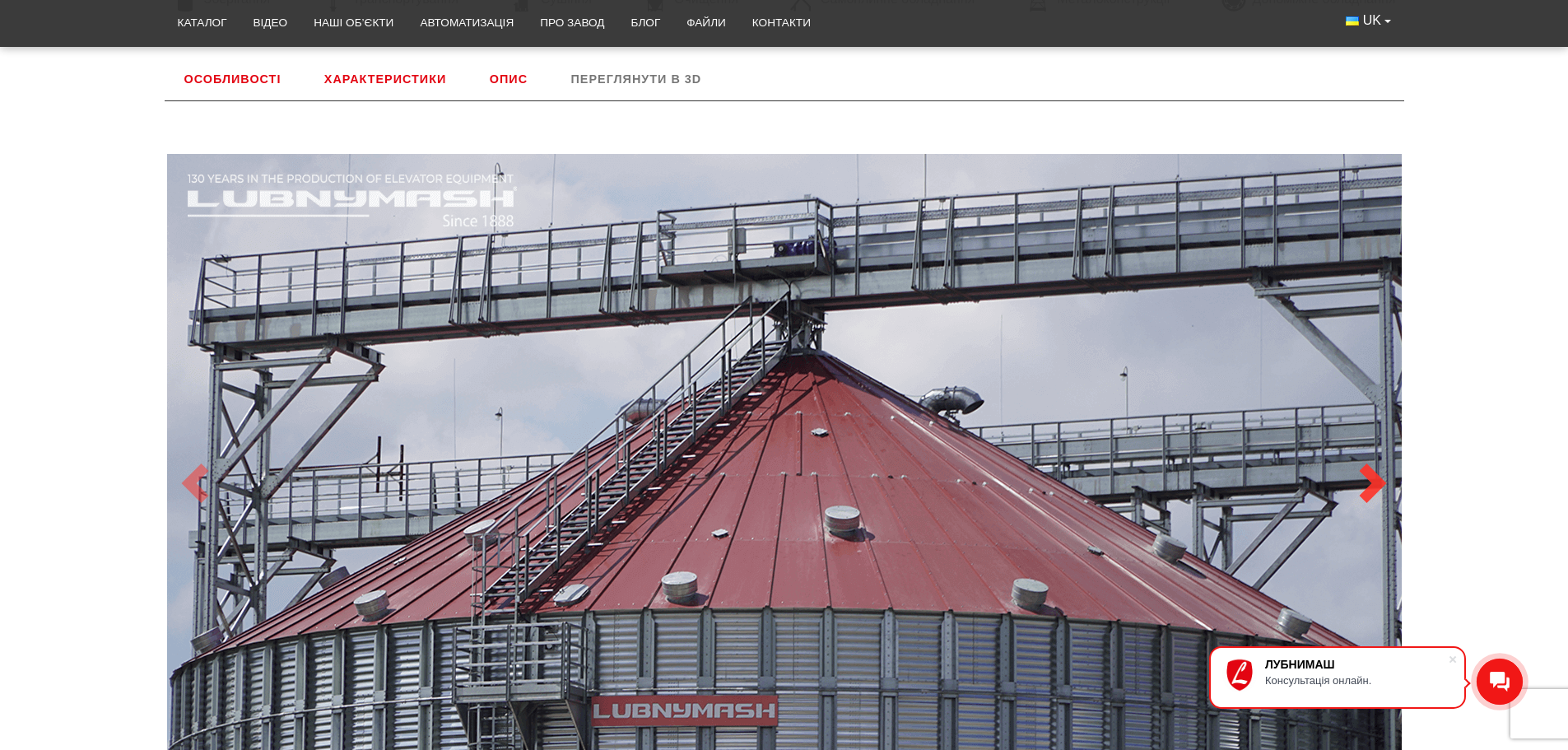
click at [1379, 447] on link "Next" at bounding box center [1373, 483] width 62 height 763
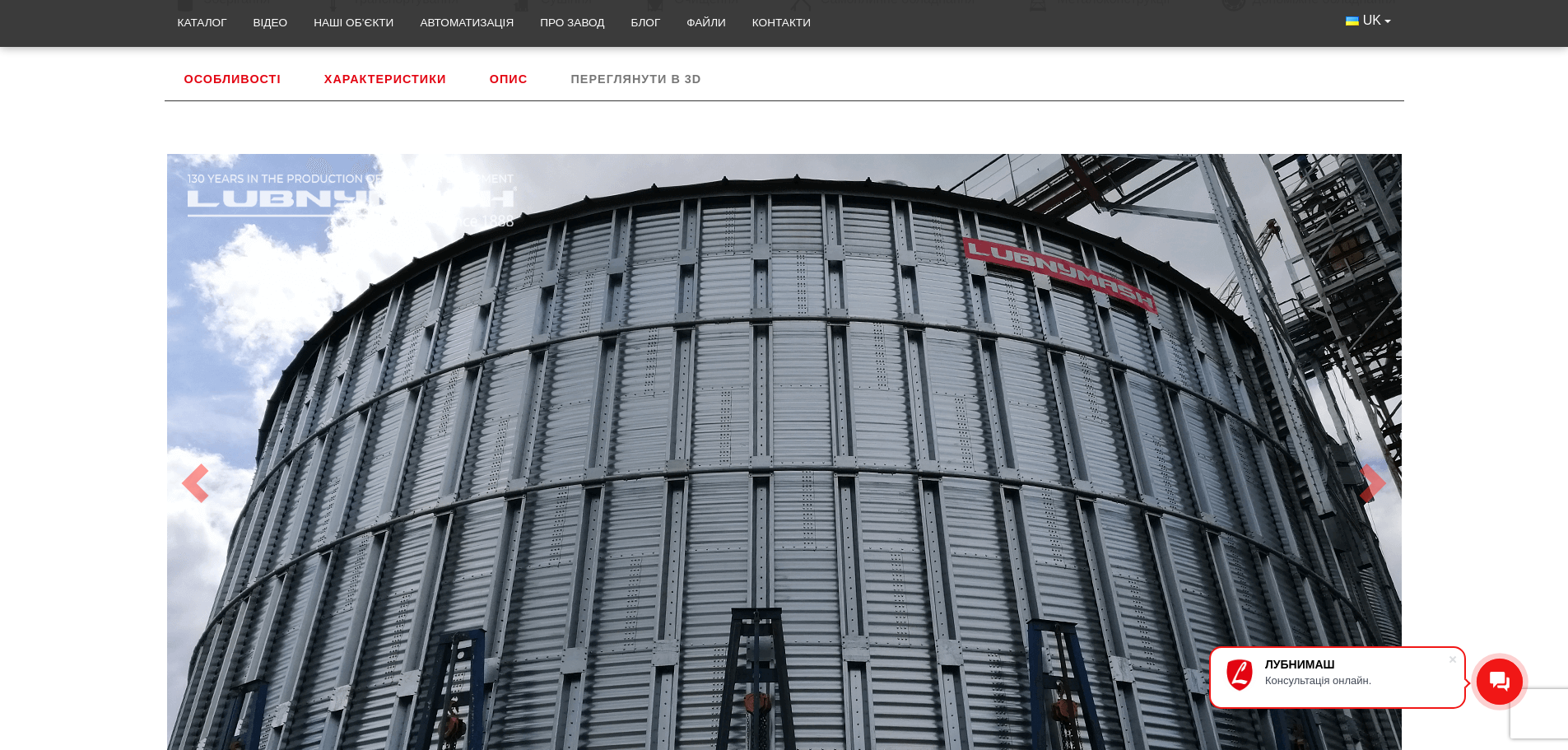
click at [522, 81] on link "Опис" at bounding box center [509, 79] width 77 height 43
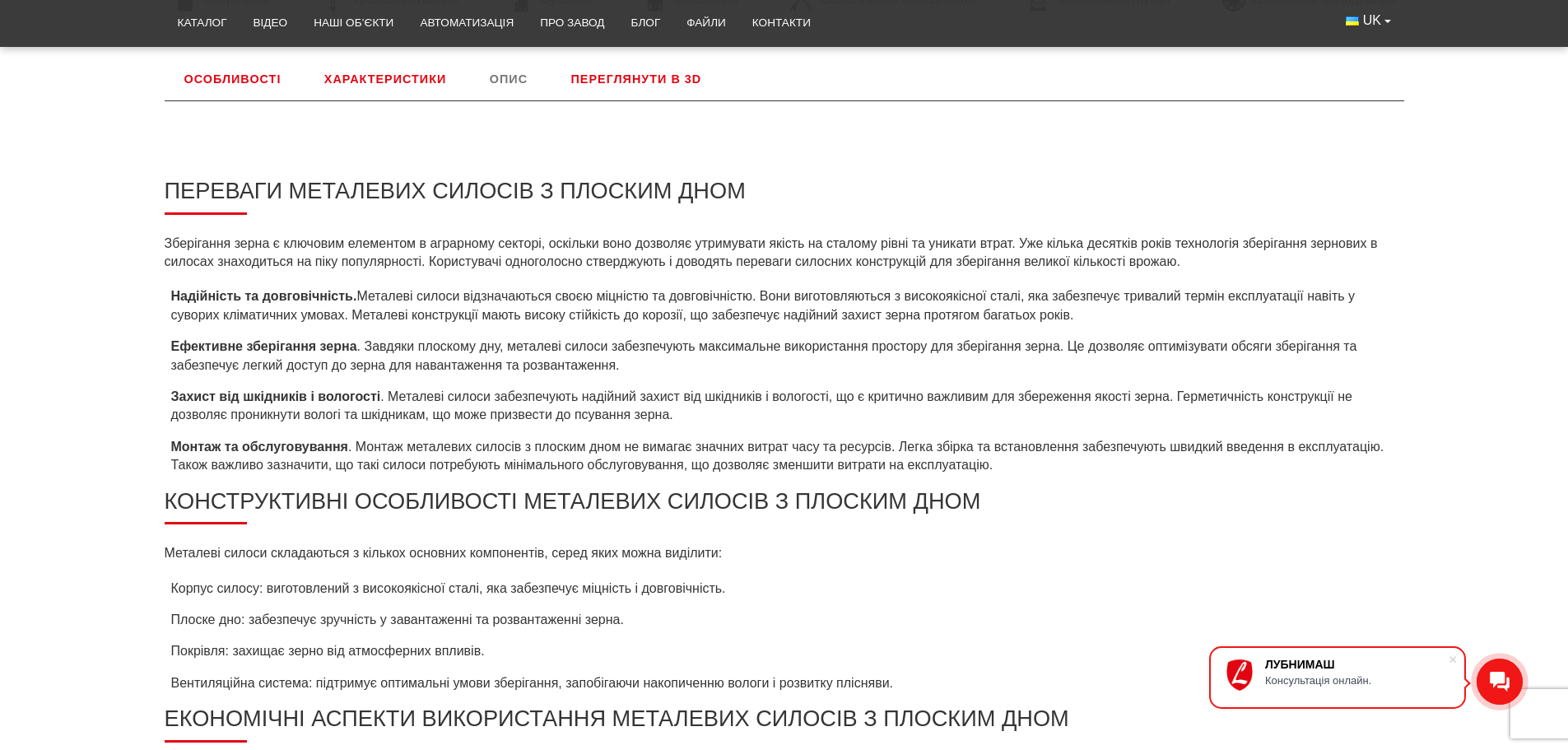
click at [386, 83] on link "Характеристики" at bounding box center [385, 79] width 161 height 43
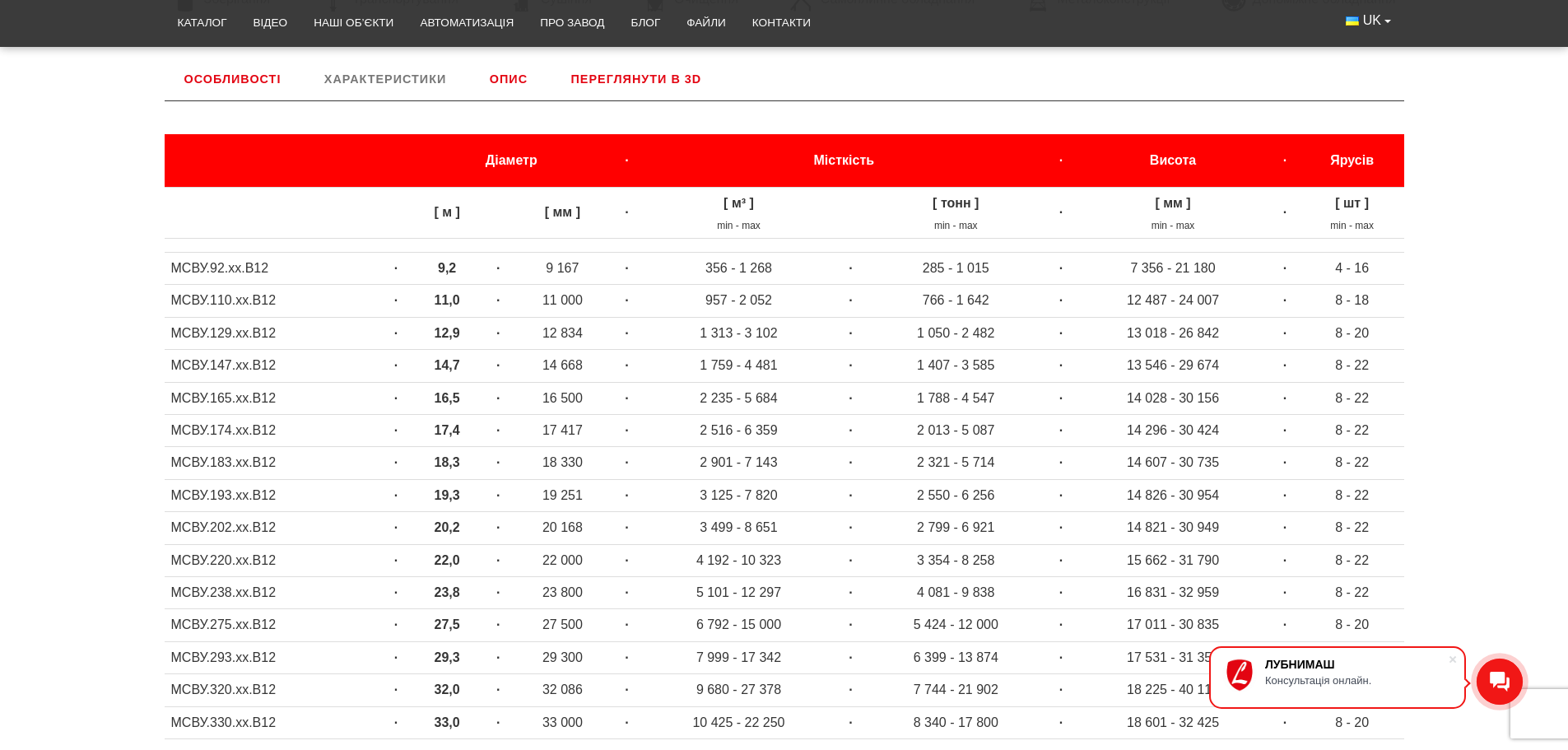
click at [509, 85] on link "Опис" at bounding box center [509, 79] width 77 height 43
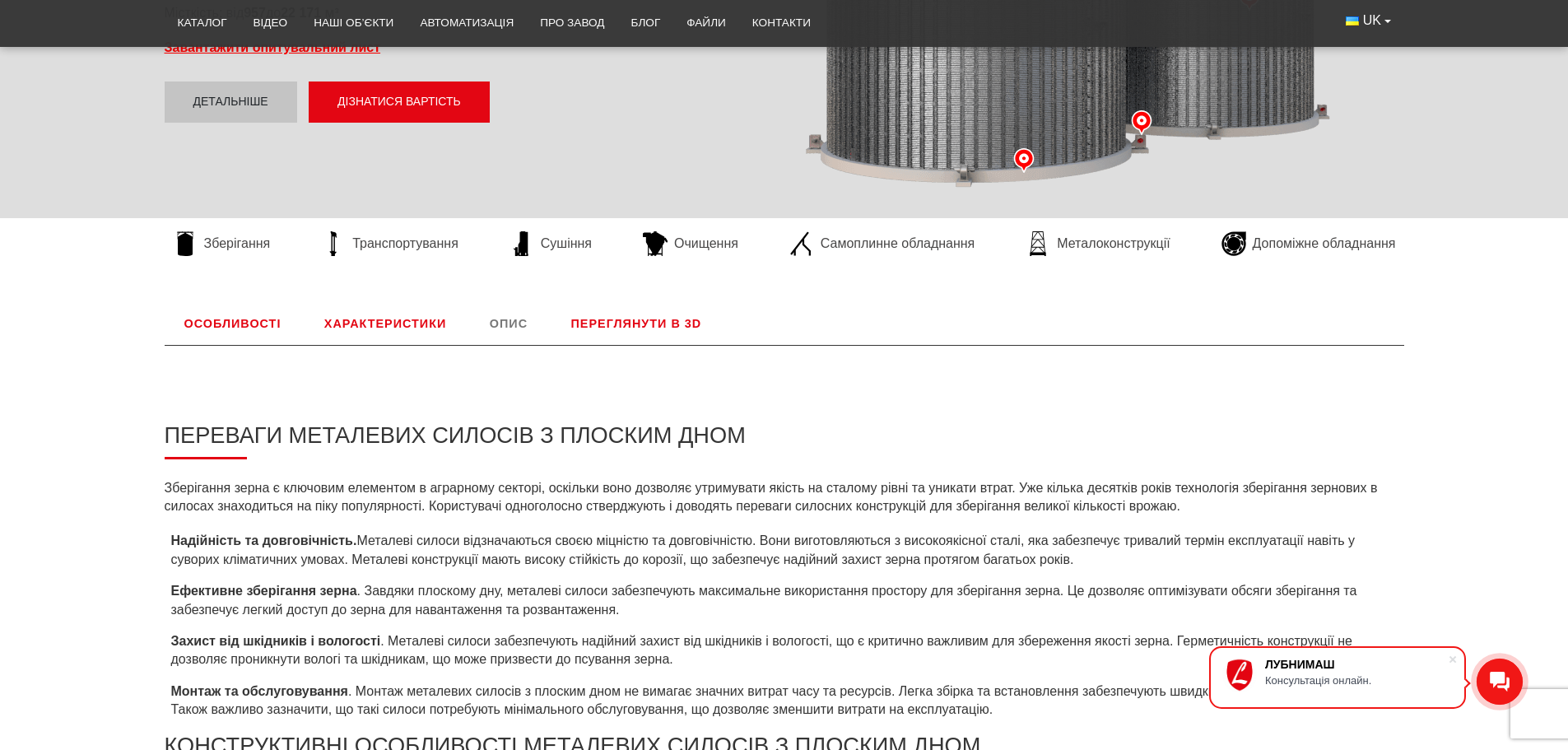
scroll to position [439, 0]
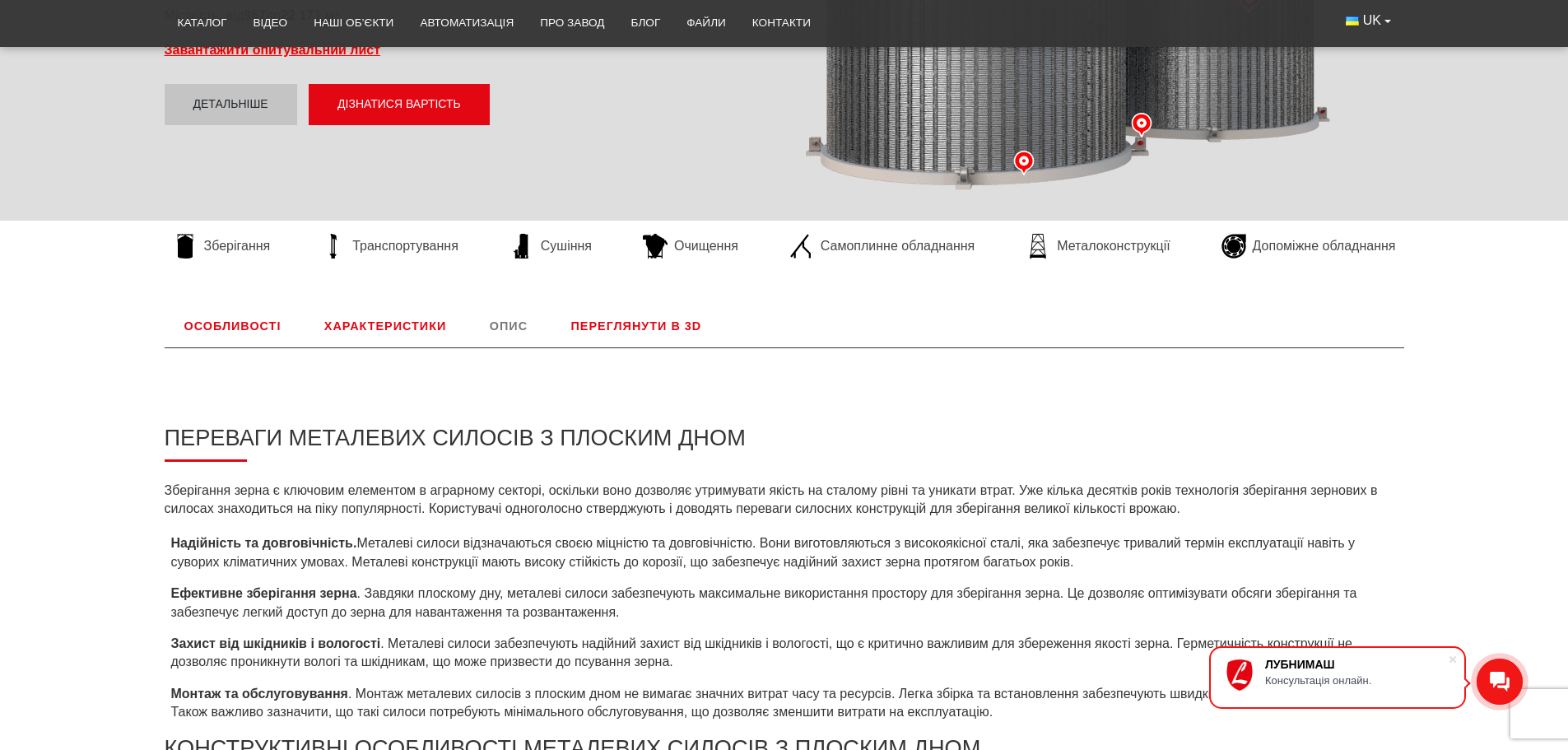
click at [260, 324] on link "Особливості" at bounding box center [232, 326] width 137 height 43
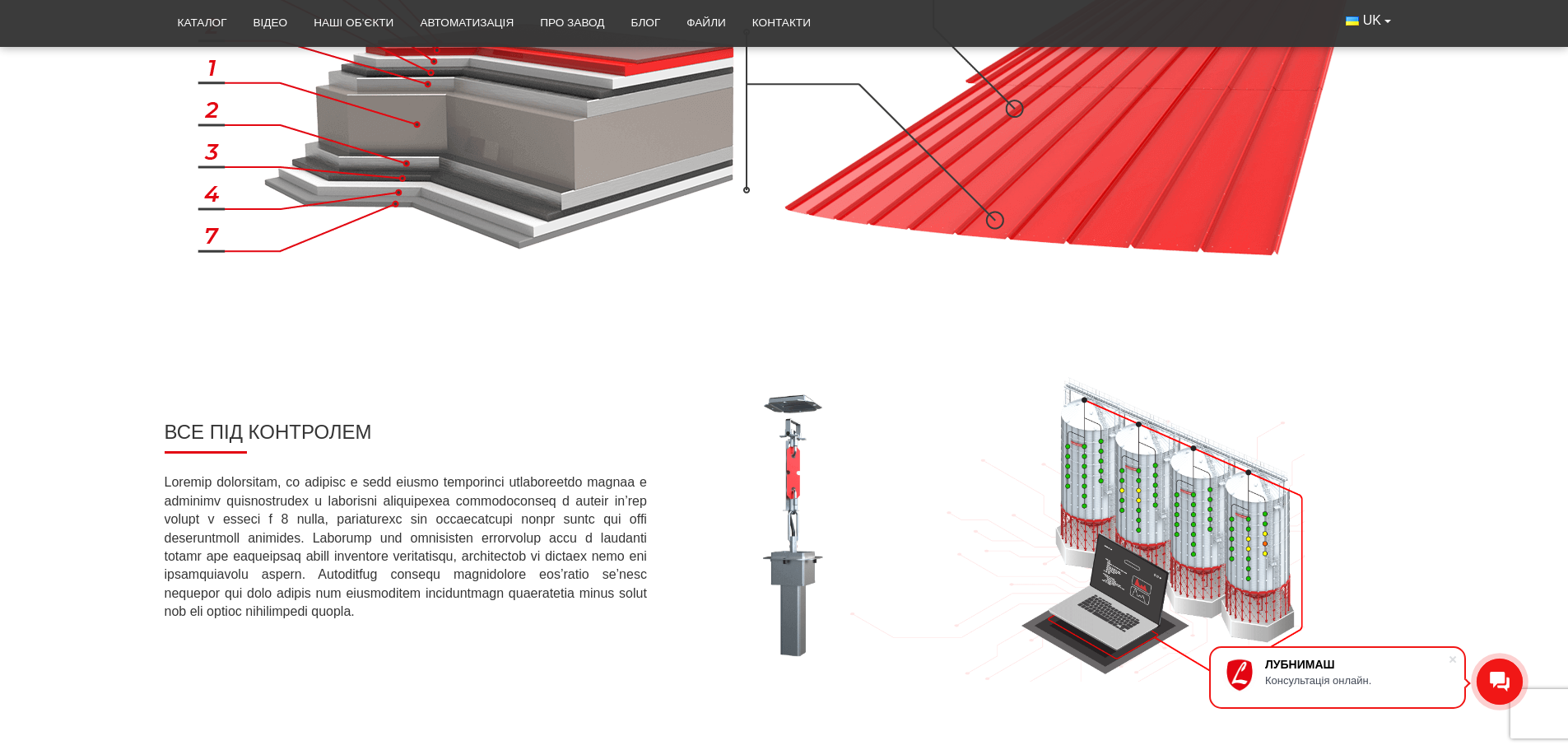
scroll to position [1838, 0]
click at [804, 472] on img at bounding box center [1032, 528] width 744 height 306
click at [1256, 511] on img at bounding box center [1032, 528] width 744 height 306
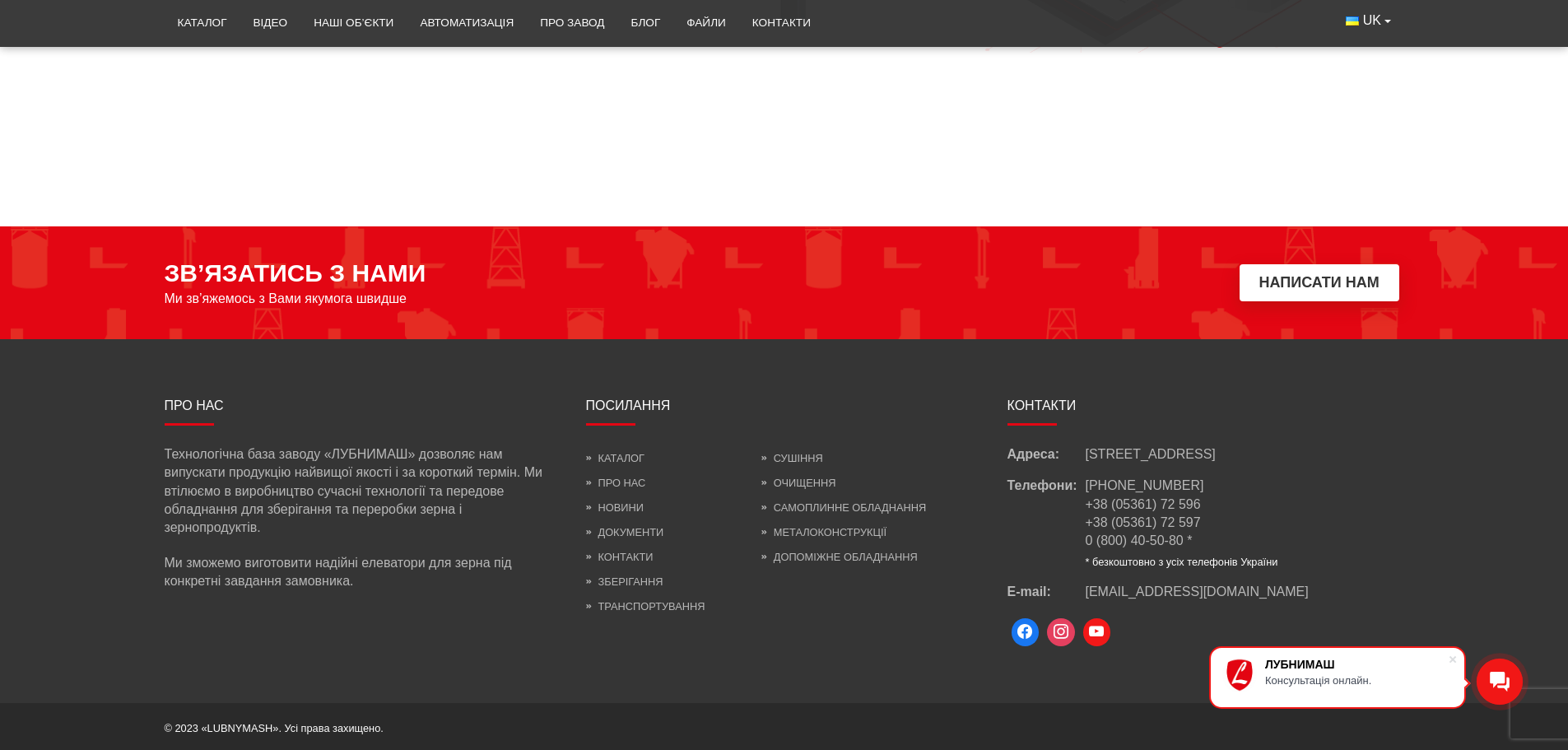
scroll to position [2470, 0]
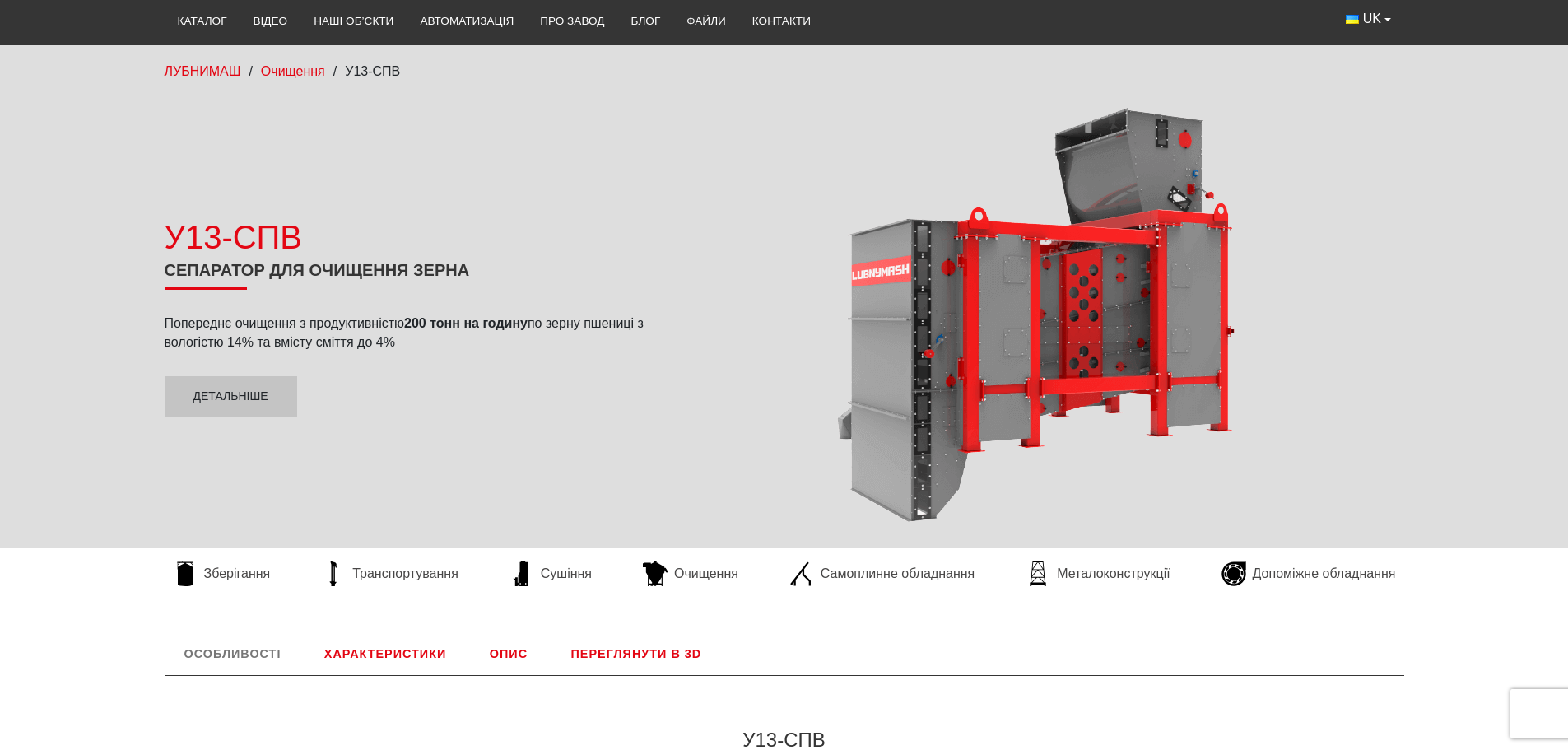
scroll to position [494, 0]
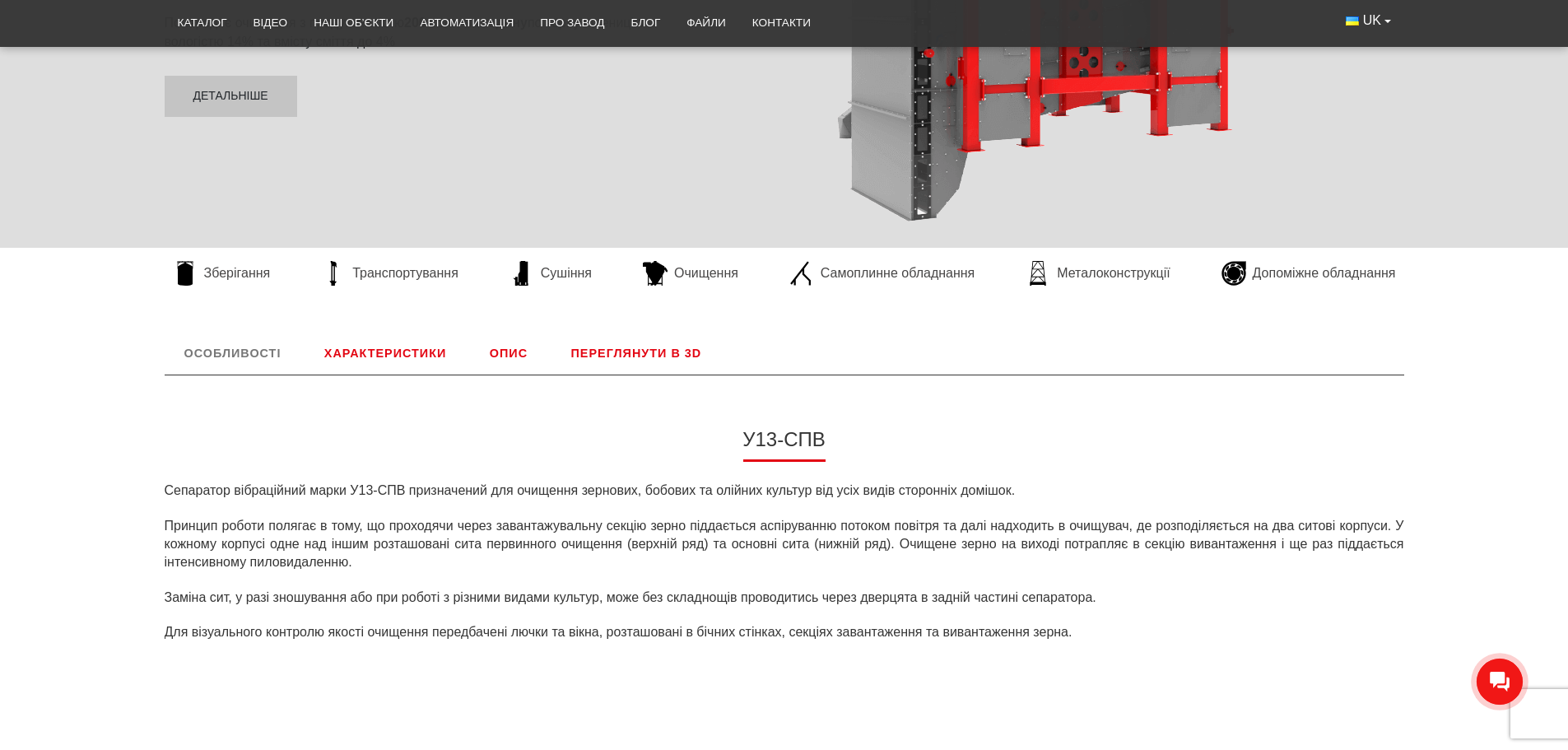
click at [672, 357] on link "Переглянути в 3D" at bounding box center [637, 353] width 170 height 43
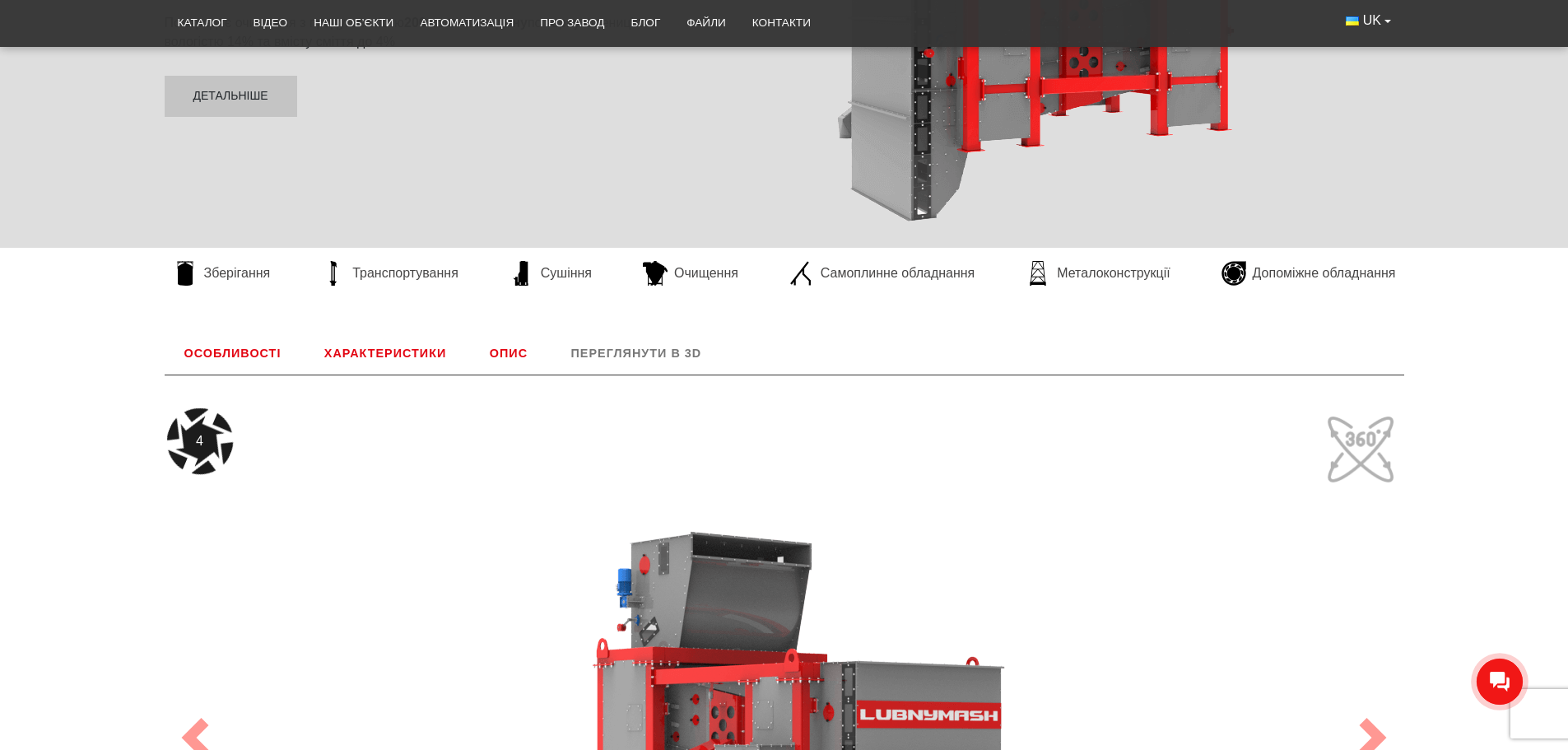
scroll to position [686, 0]
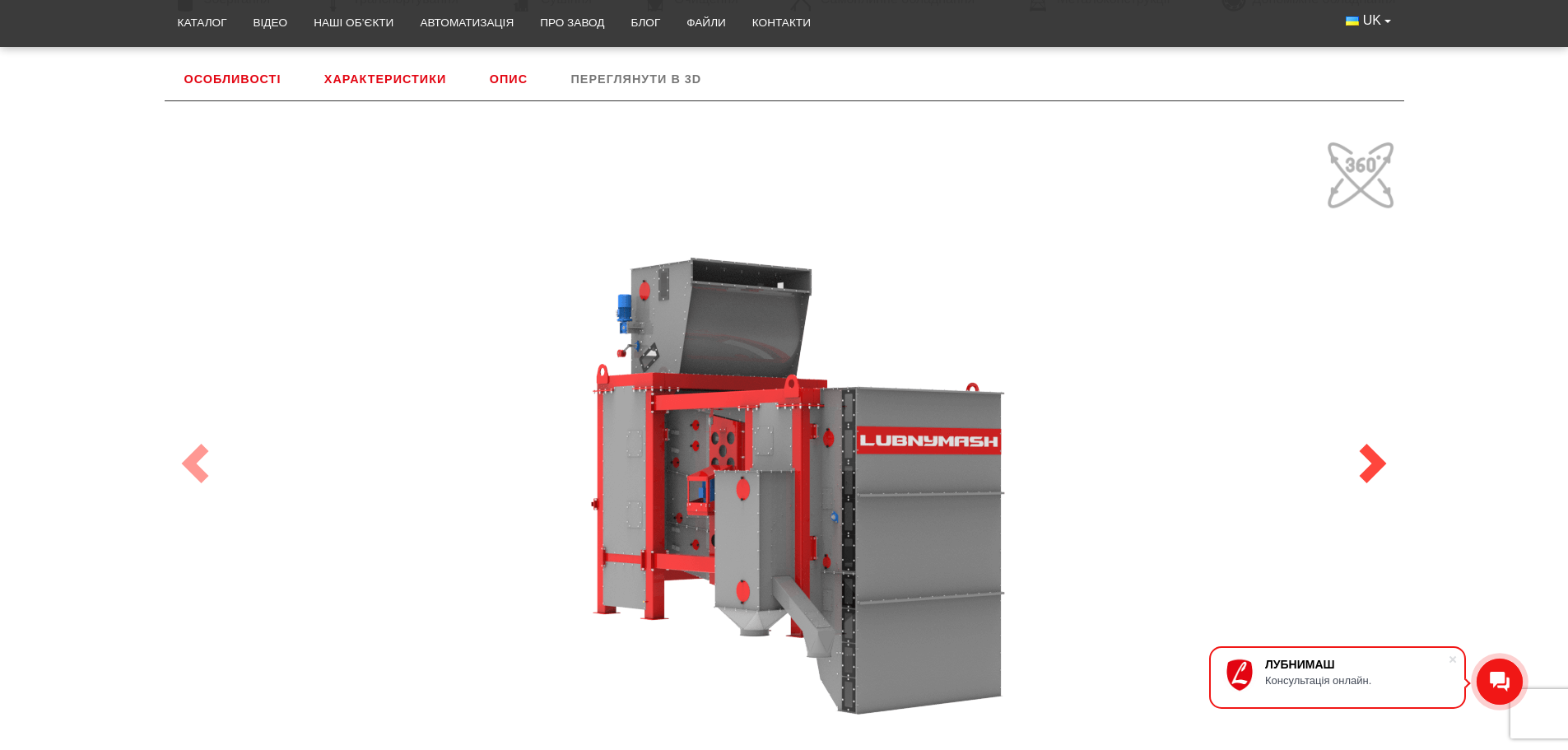
click at [1362, 465] on span at bounding box center [1373, 463] width 40 height 40
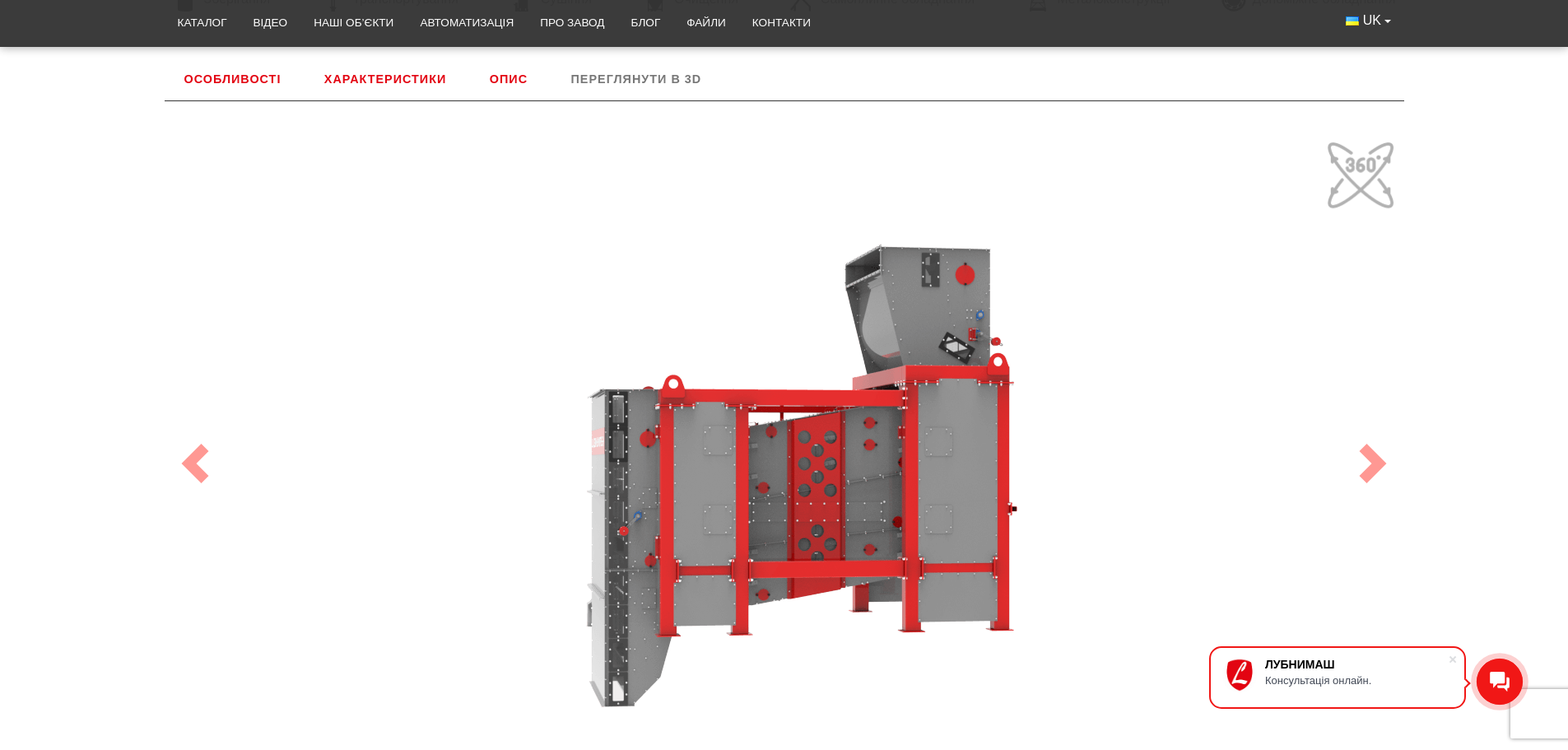
drag, startPoint x: 890, startPoint y: 468, endPoint x: 607, endPoint y: 449, distance: 283.6
click at [607, 449] on div "100" at bounding box center [784, 463] width 1234 height 659
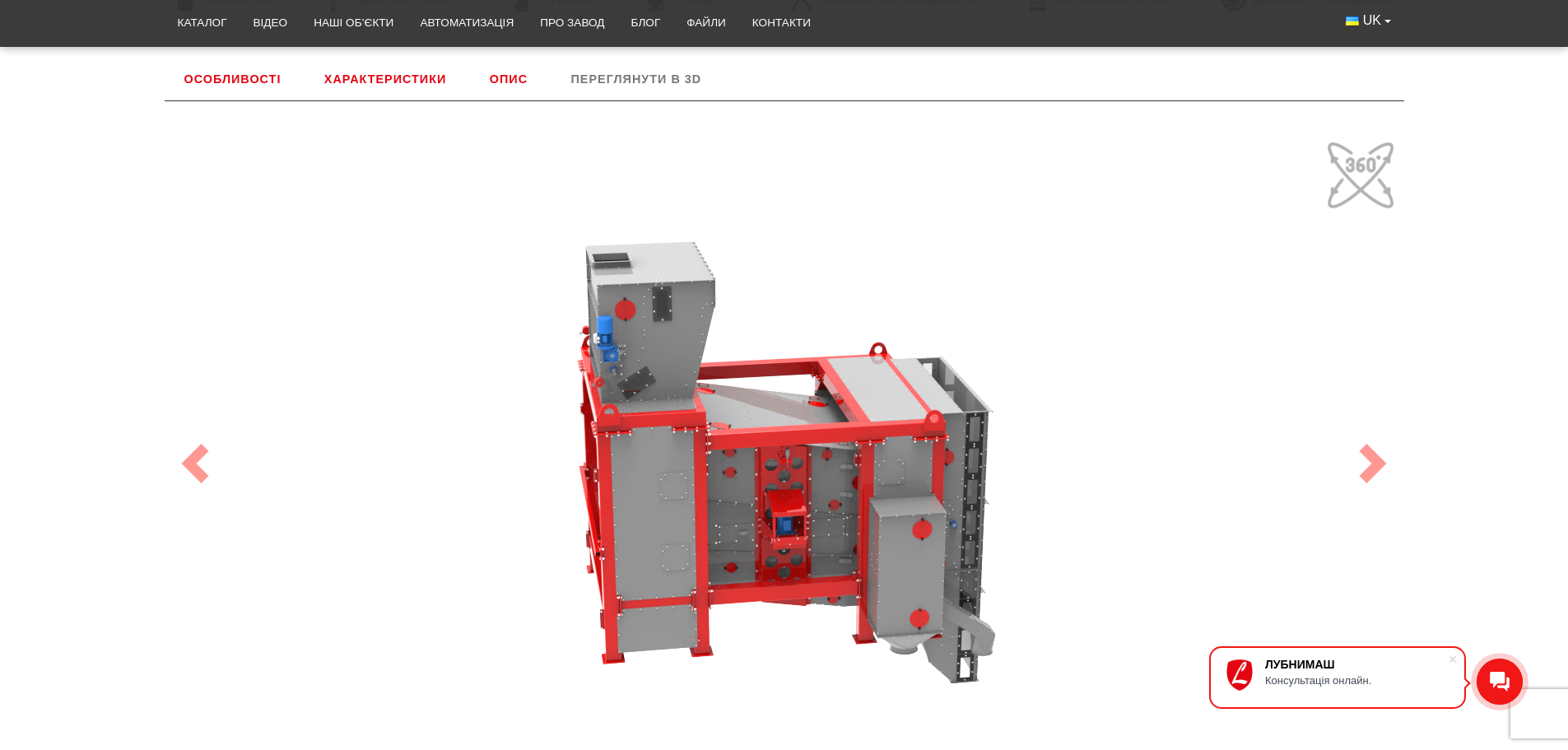
drag, startPoint x: 968, startPoint y: 460, endPoint x: 826, endPoint y: 313, distance: 204.4
click at [826, 313] on div "100" at bounding box center [784, 463] width 1234 height 659
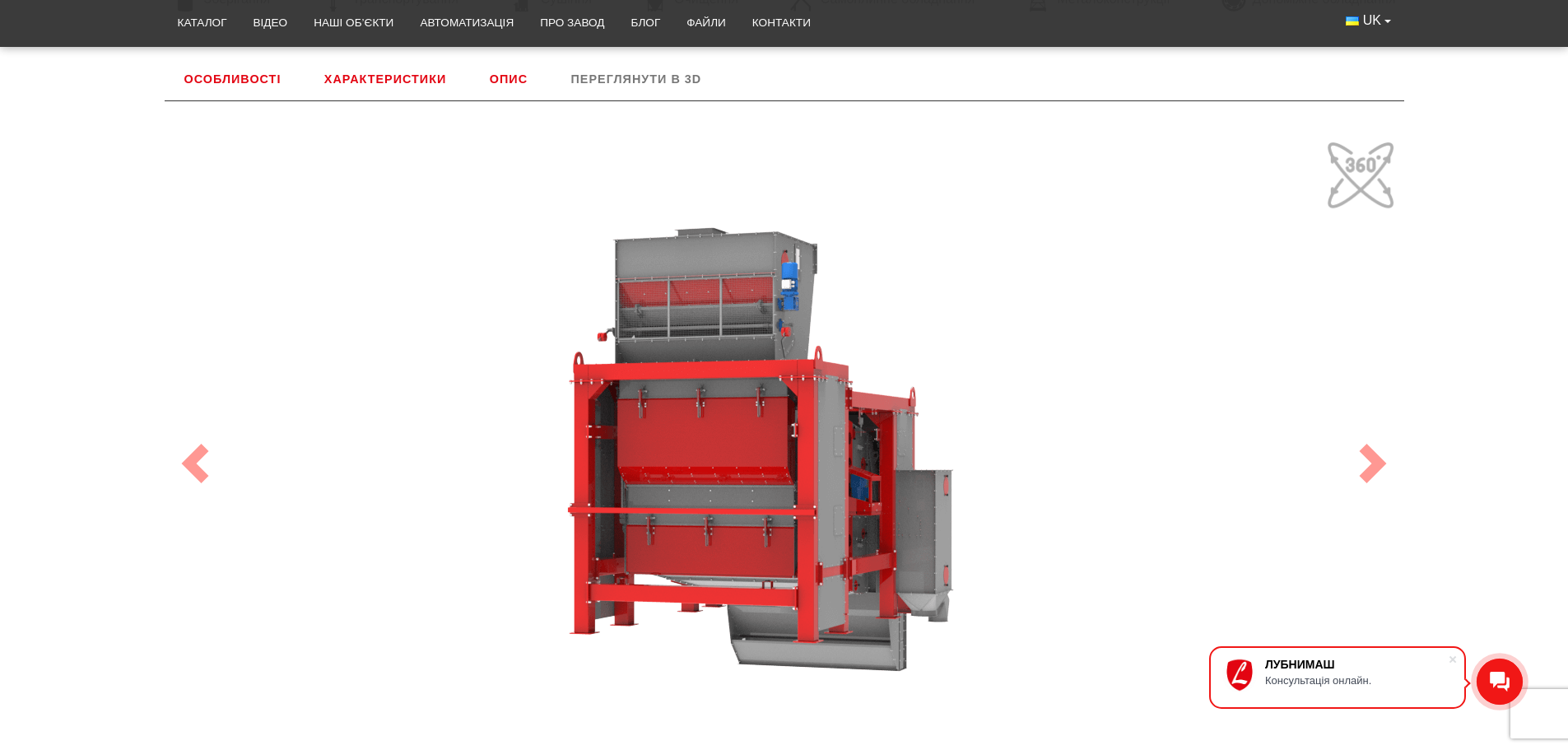
drag, startPoint x: 765, startPoint y: 459, endPoint x: 1073, endPoint y: 467, distance: 308.1
click at [1072, 467] on div "100" at bounding box center [784, 463] width 1234 height 659
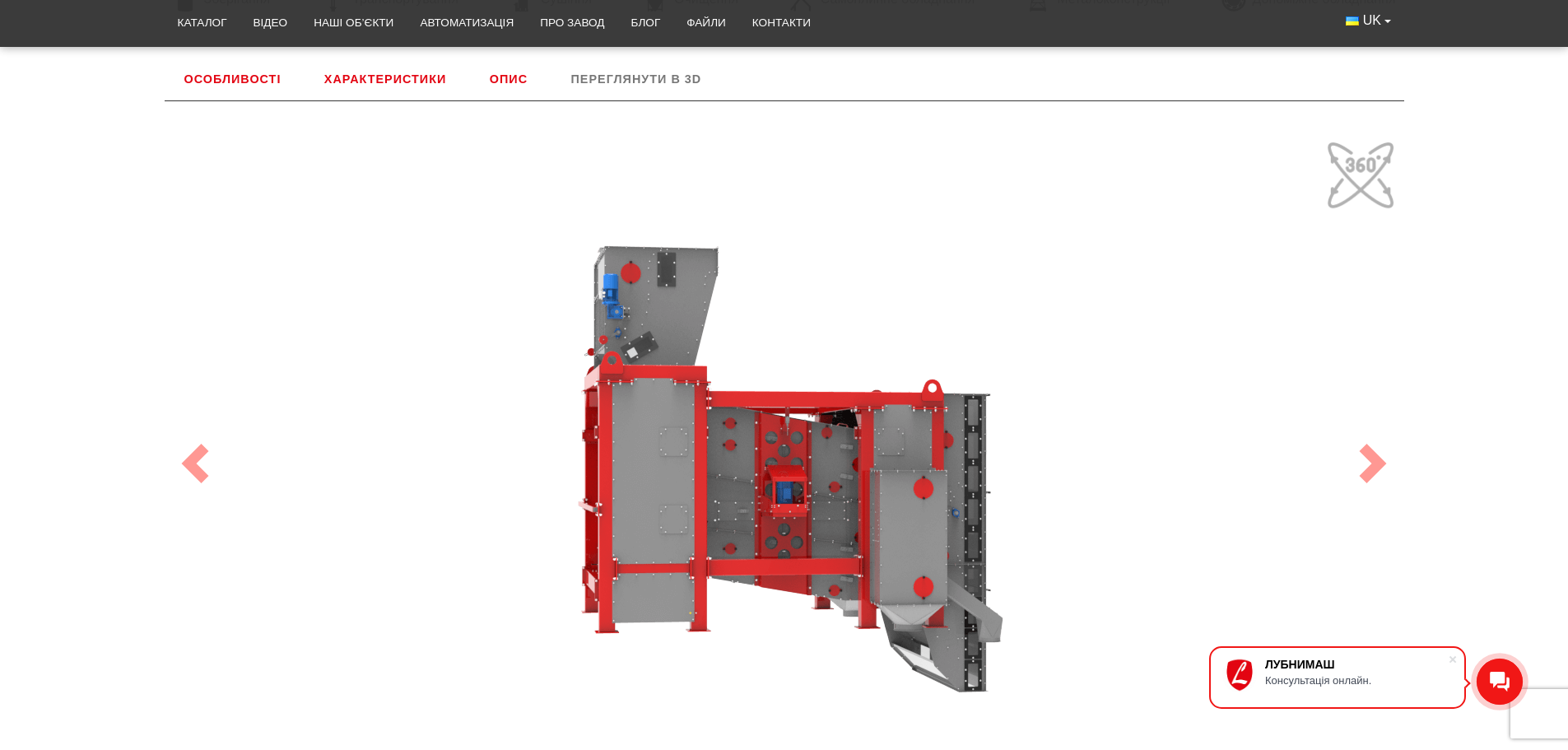
drag, startPoint x: 909, startPoint y: 502, endPoint x: 1106, endPoint y: 516, distance: 197.5
click at [1106, 516] on div "100" at bounding box center [784, 463] width 1234 height 659
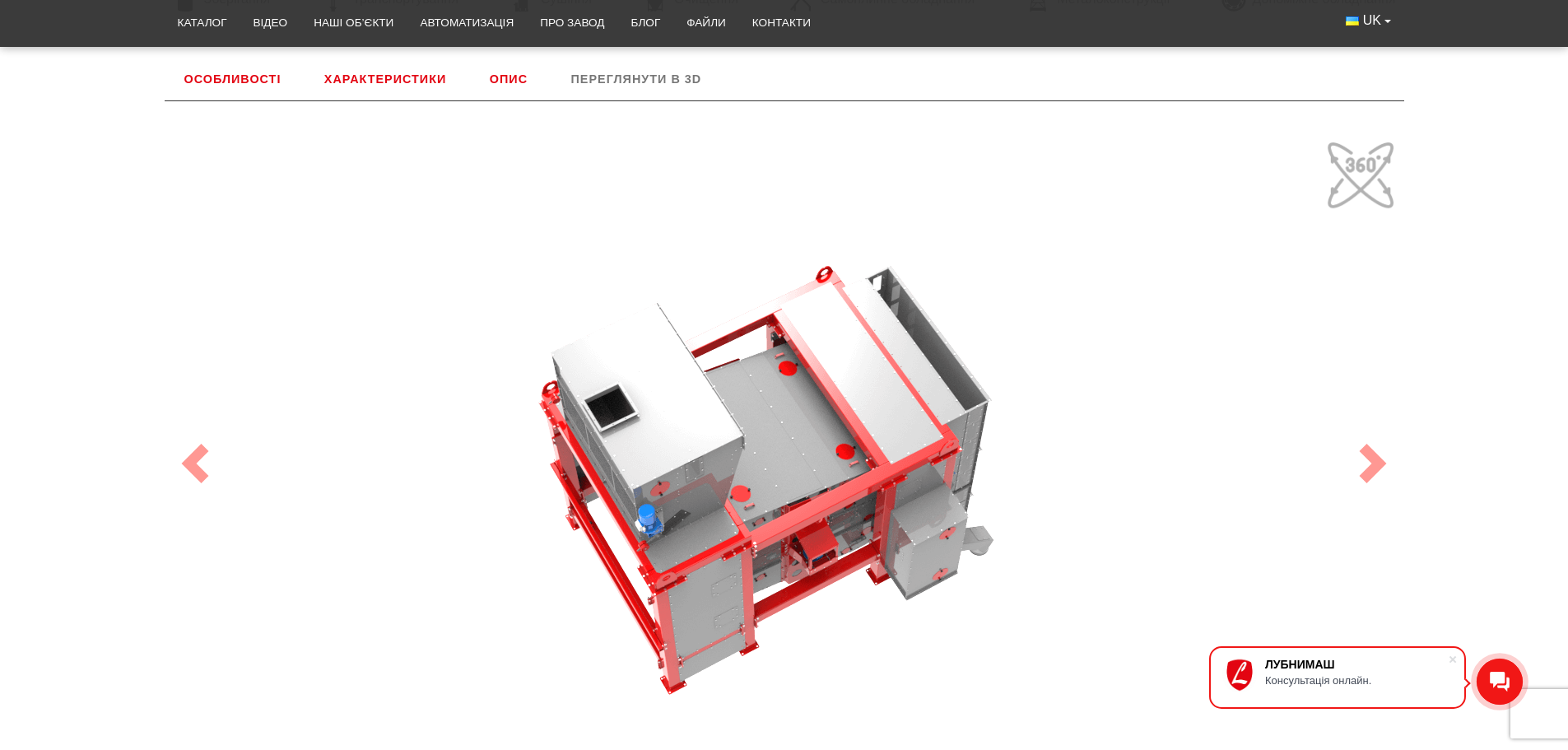
drag, startPoint x: 954, startPoint y: 527, endPoint x: 911, endPoint y: 619, distance: 101.6
click at [926, 619] on div "100" at bounding box center [784, 463] width 1234 height 659
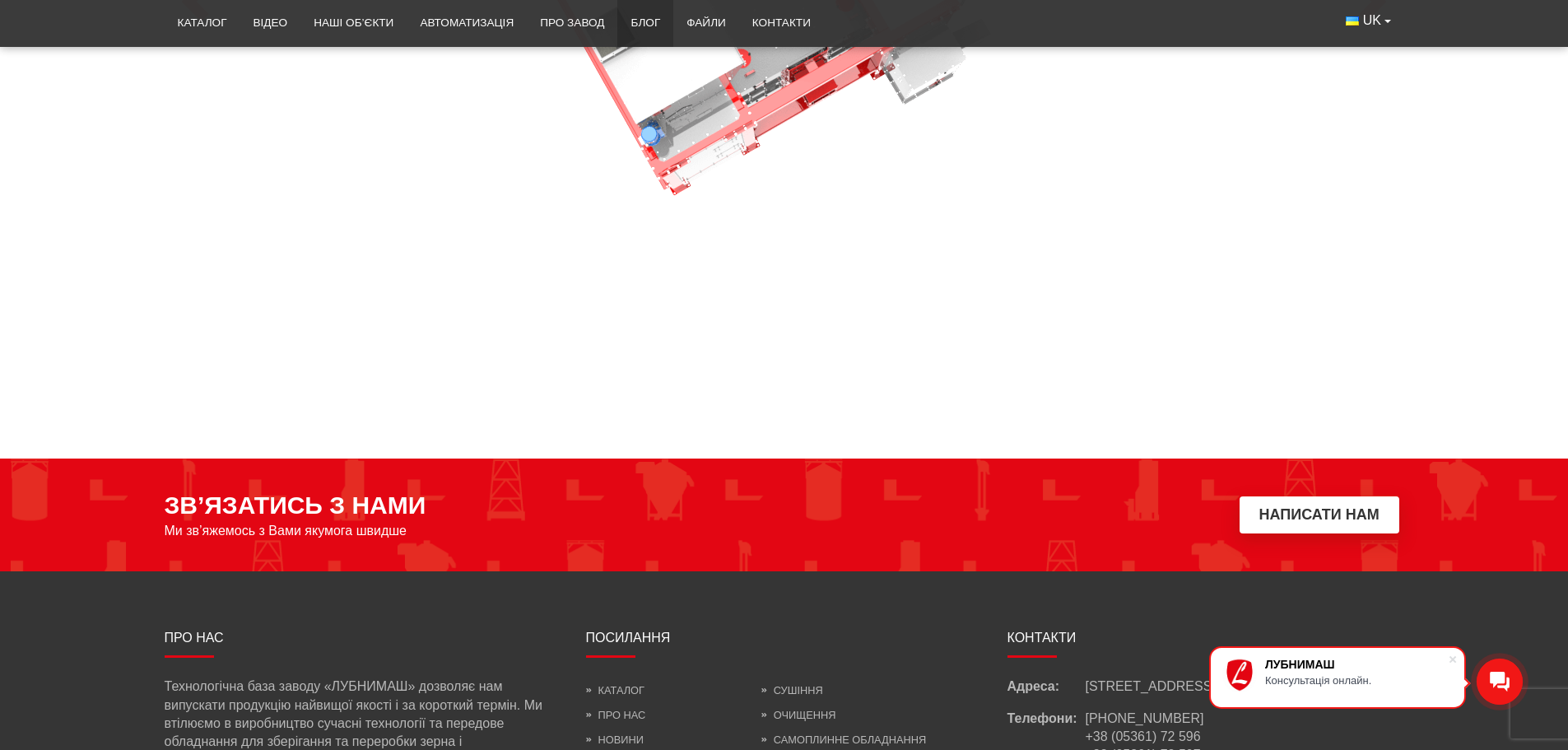
scroll to position [889, 0]
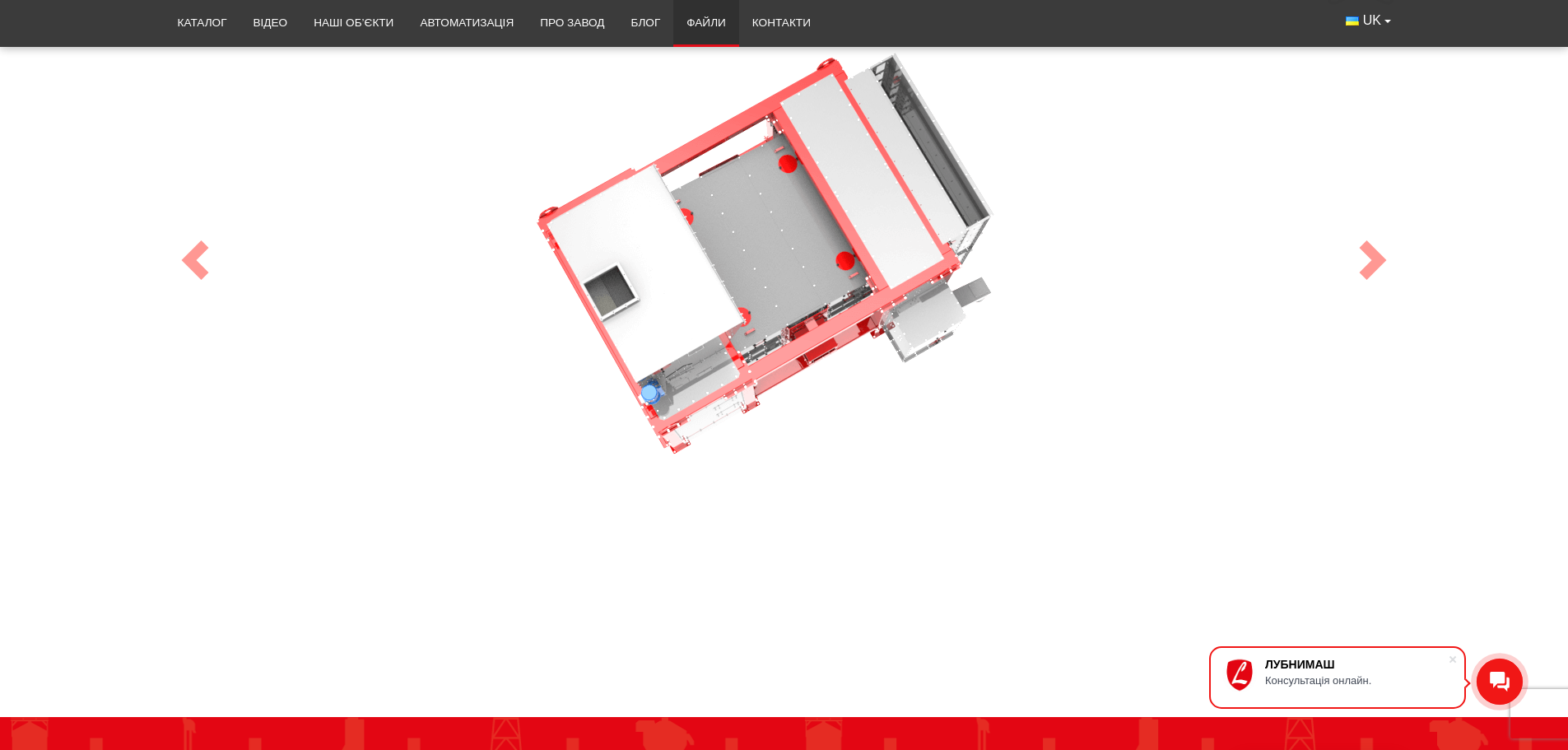
click at [692, 17] on link "Файли" at bounding box center [706, 23] width 65 height 36
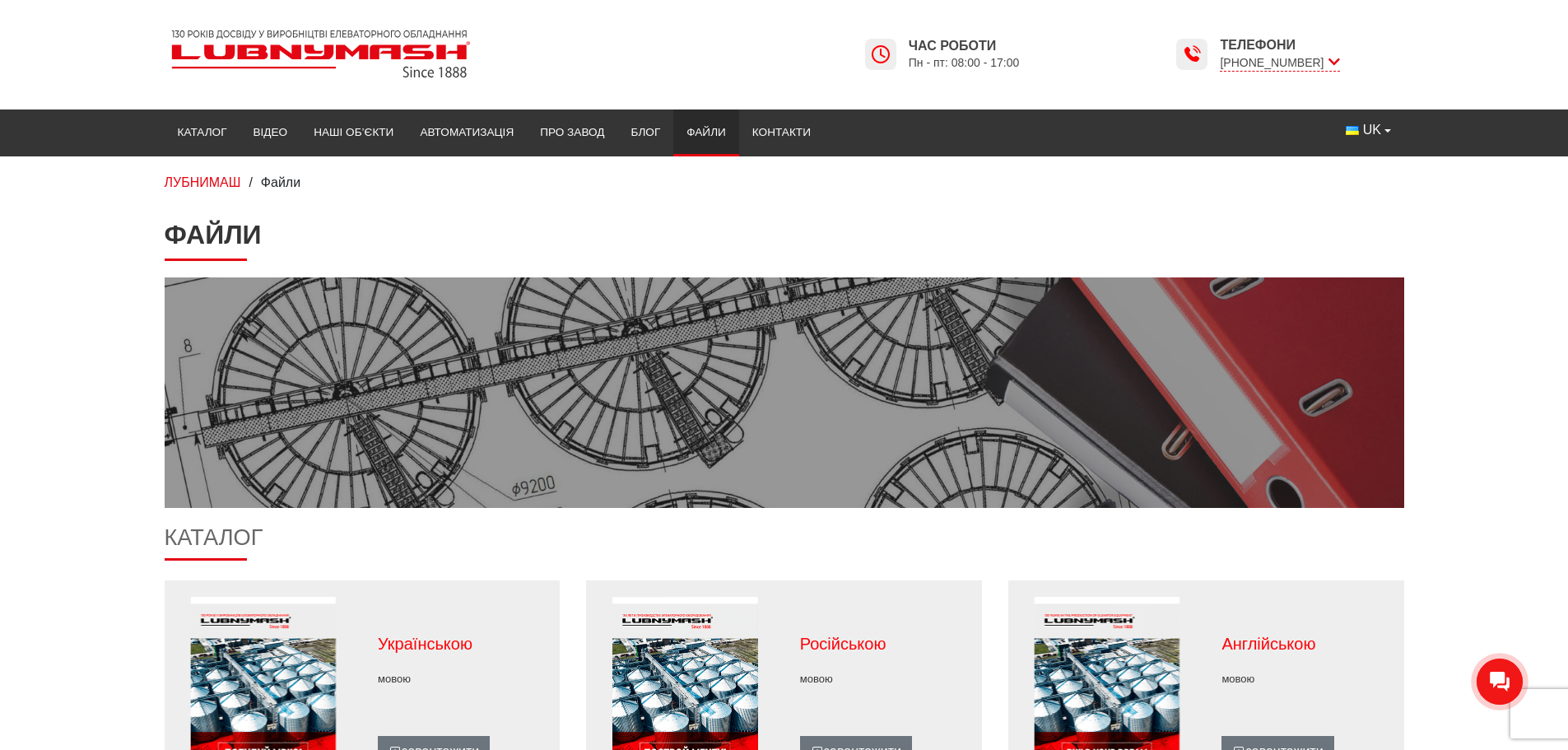
click at [1274, 364] on span at bounding box center [784, 393] width 1239 height 231
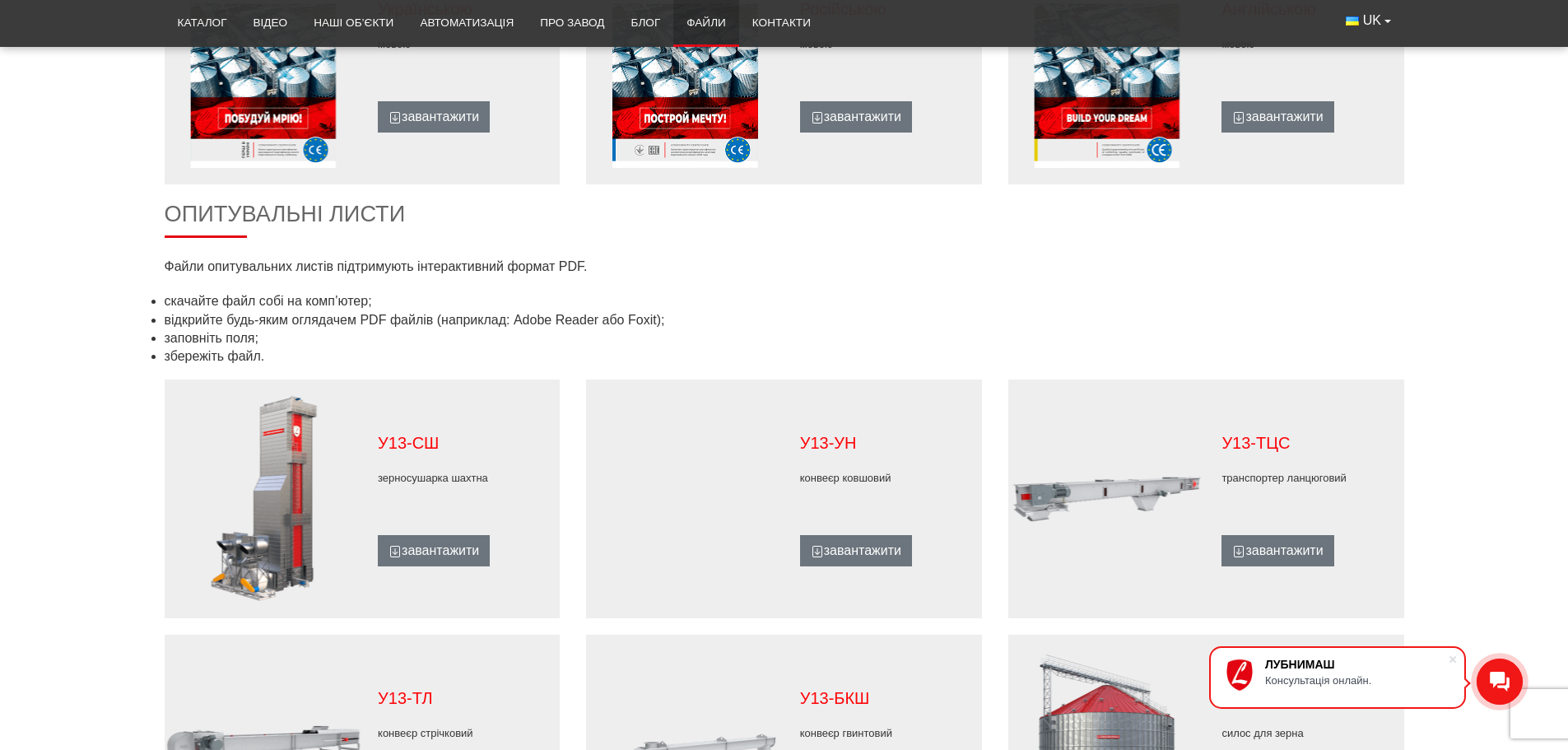
scroll to position [659, 0]
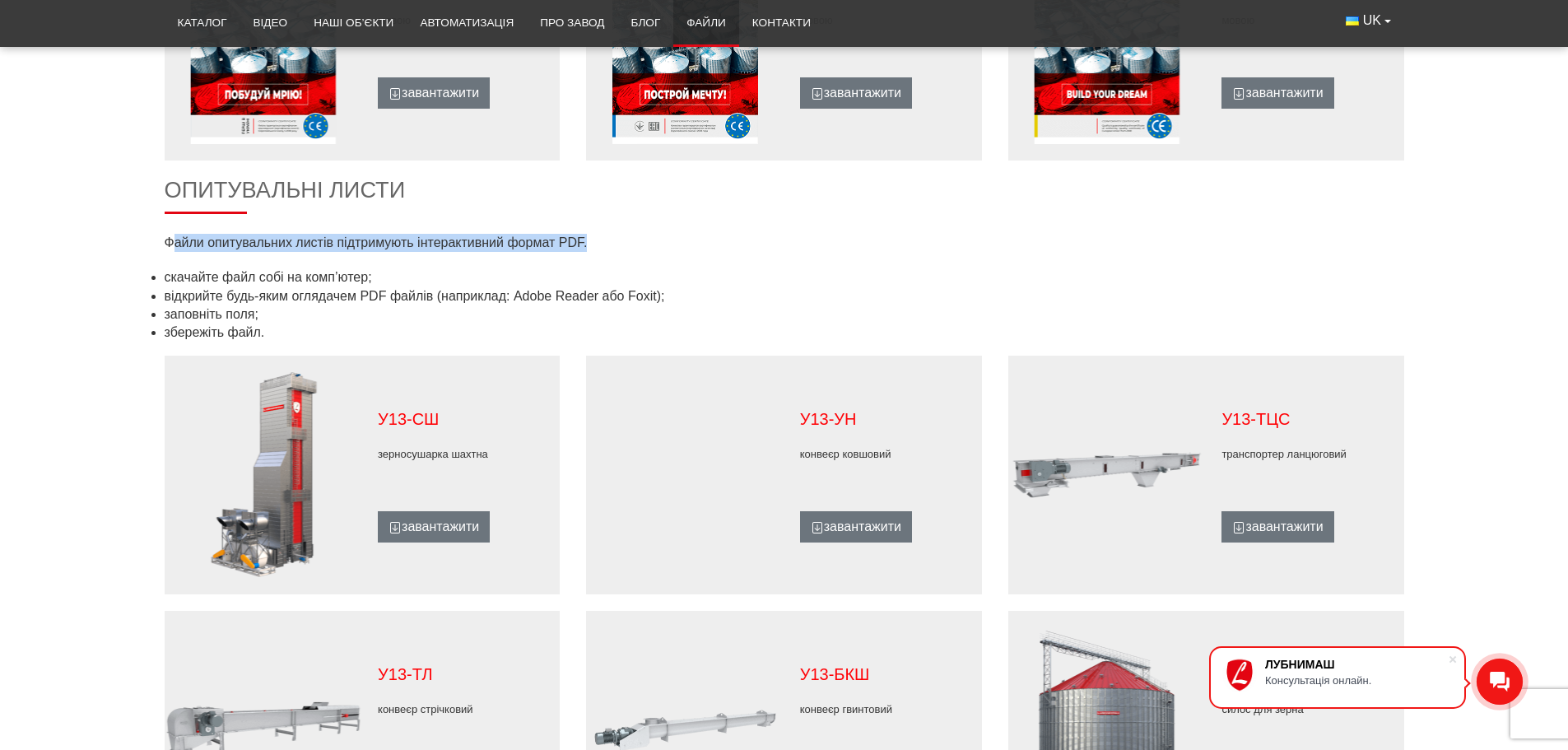
drag, startPoint x: 176, startPoint y: 238, endPoint x: 701, endPoint y: 245, distance: 525.0
click at [677, 245] on p "Файли опитувальних листів підтримують інтерактивний формат PDF." at bounding box center [467, 243] width 607 height 18
click at [701, 245] on p "Файли опитувальних листів підтримують інтерактивний формат PDF." at bounding box center [467, 243] width 607 height 18
drag, startPoint x: 411, startPoint y: 240, endPoint x: 566, endPoint y: 241, distance: 155.0
click at [566, 241] on p "Файли опитувальних листів підтримують інтерактивний формат PDF." at bounding box center [467, 243] width 607 height 18
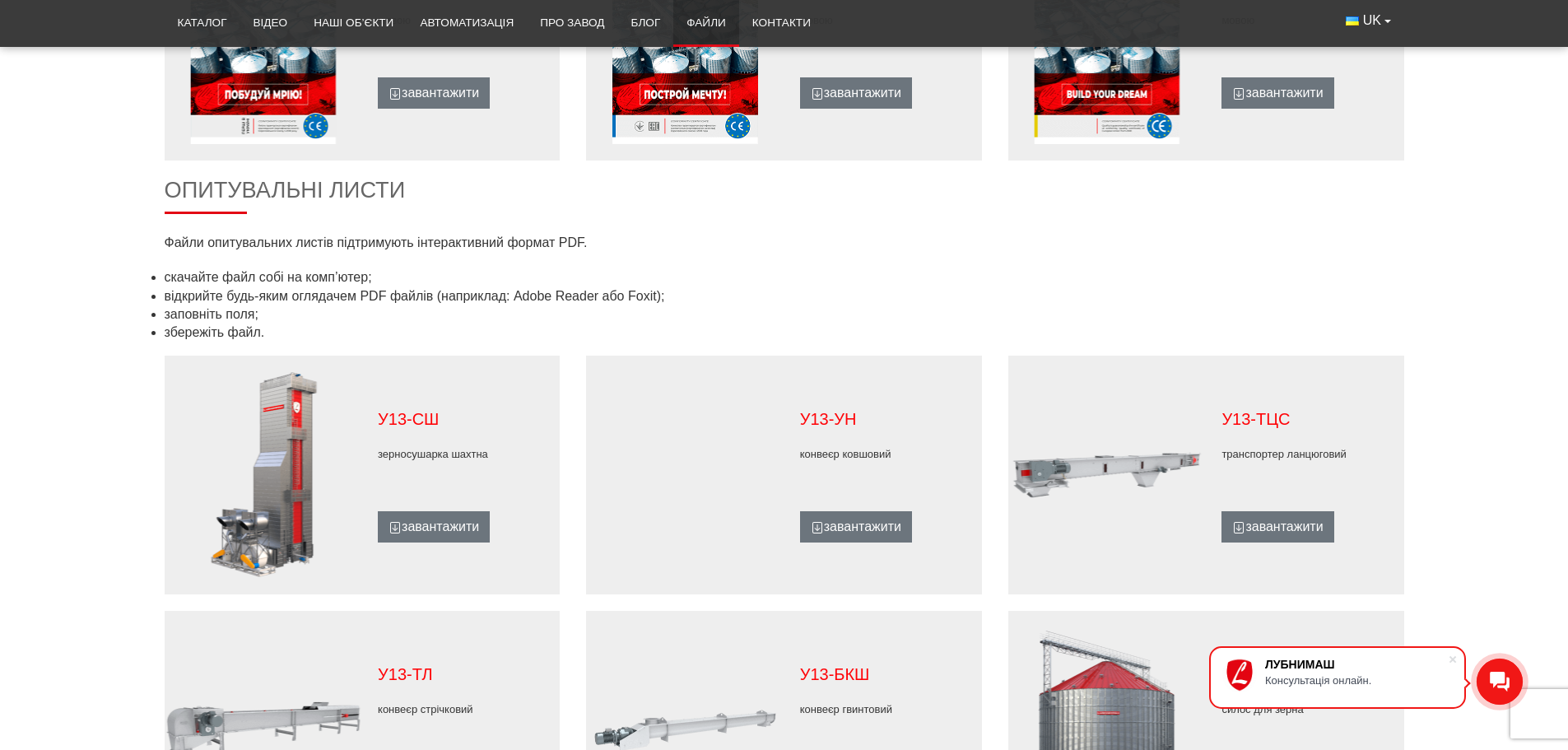
click at [684, 241] on p "Файли опитувальних листів підтримують інтерактивний формат PDF." at bounding box center [467, 243] width 607 height 18
drag, startPoint x: 197, startPoint y: 246, endPoint x: 603, endPoint y: 246, distance: 406.0
click at [571, 246] on p "Файли опитувальних листів підтримують інтерактивний формат PDF." at bounding box center [467, 243] width 607 height 18
click at [608, 246] on p "Файли опитувальних листів підтримують інтерактивний формат PDF." at bounding box center [467, 243] width 607 height 18
drag, startPoint x: 240, startPoint y: 276, endPoint x: 546, endPoint y: 291, distance: 306.4
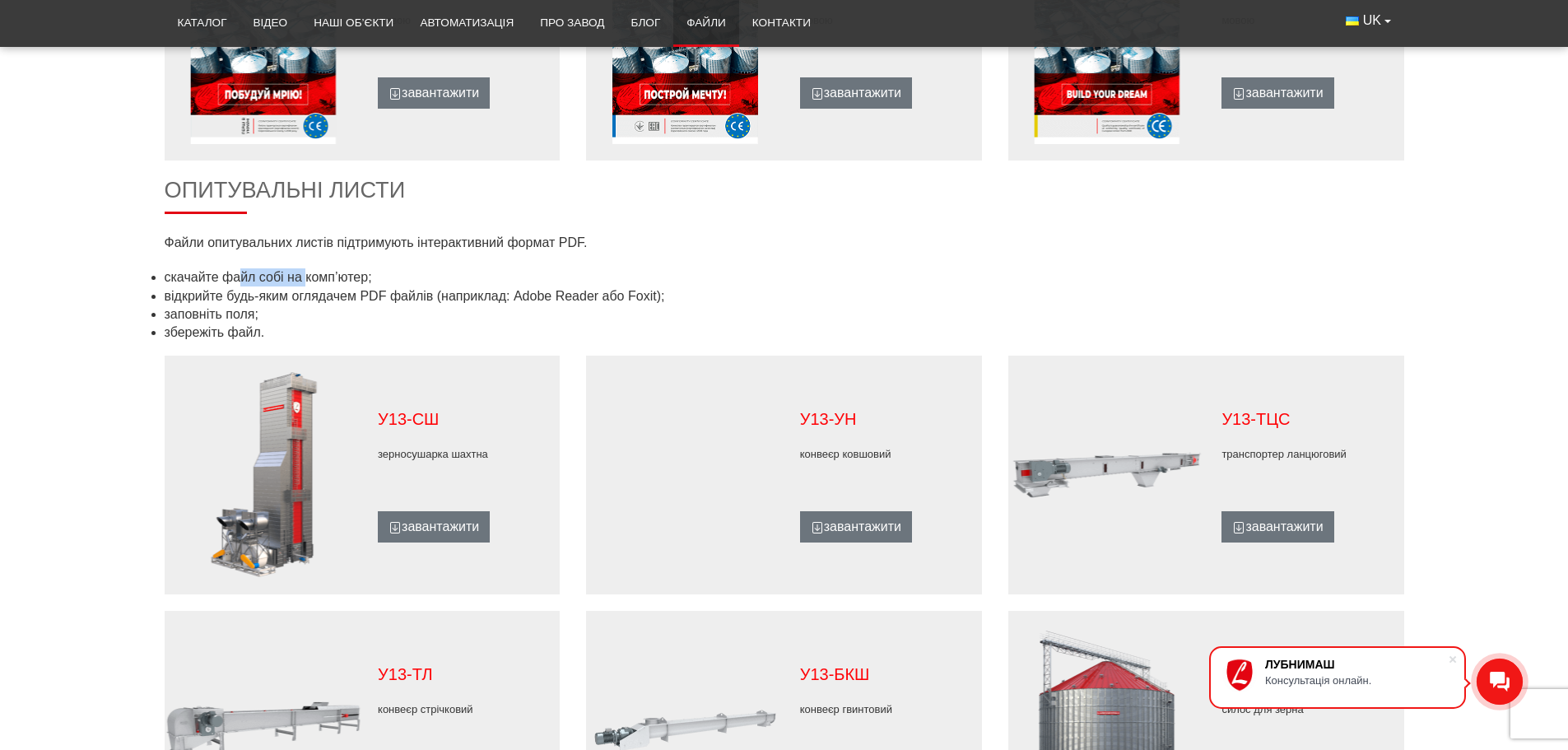
click at [474, 291] on ul "скачайте файл собі на комп’ютер; відкрийте будь-яким оглядачем PDF файлів (напр…" at bounding box center [784, 306] width 1239 height 74
click at [614, 290] on li "відкрийте будь-яким оглядачем PDF файлів (наприклад: Adobe Reader або Foxit);" at bounding box center [784, 296] width 1239 height 18
click at [761, 298] on li "відкрийте будь-яким оглядачем PDF файлів (наприклад: Adobe Reader або Foxit);" at bounding box center [784, 296] width 1239 height 18
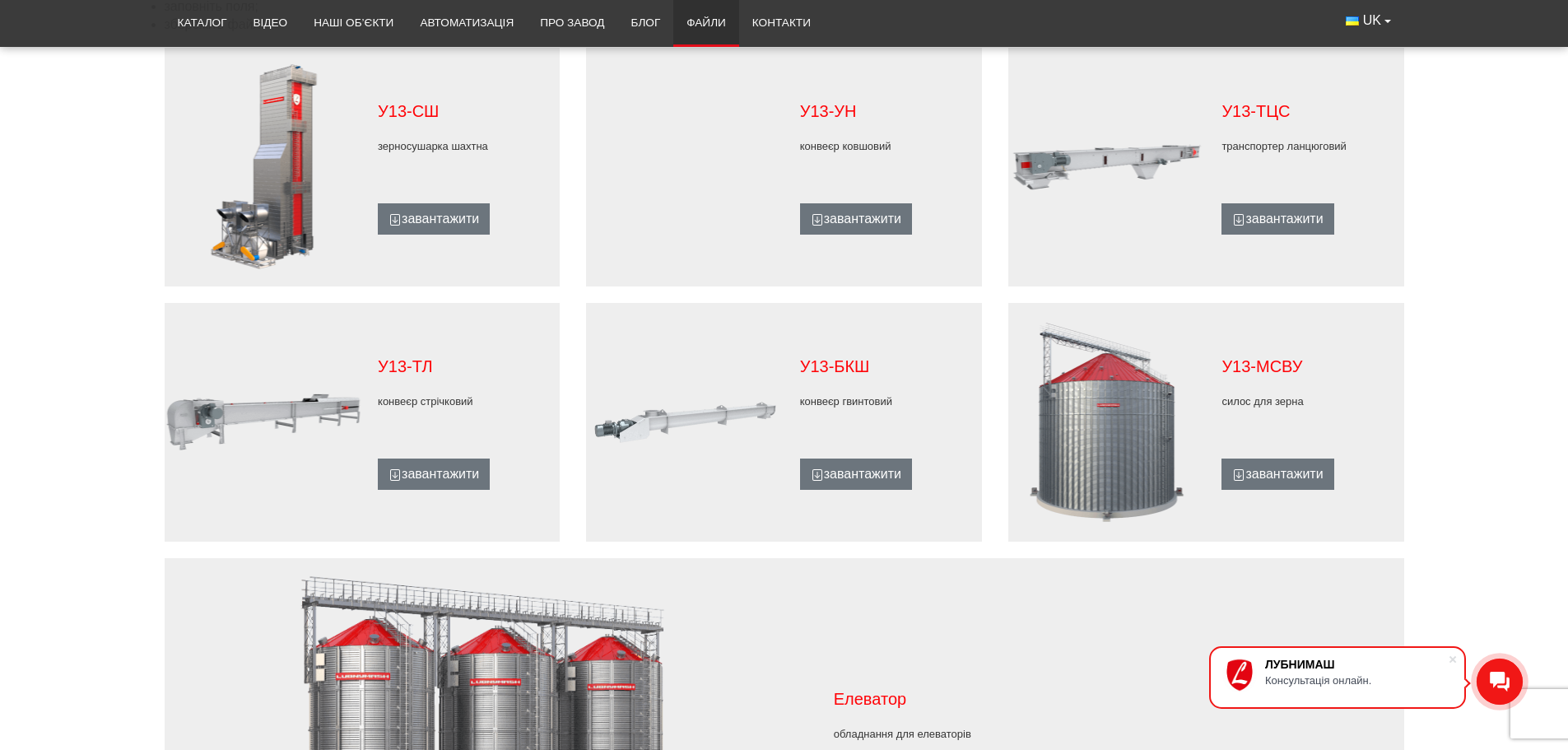
scroll to position [884, 0]
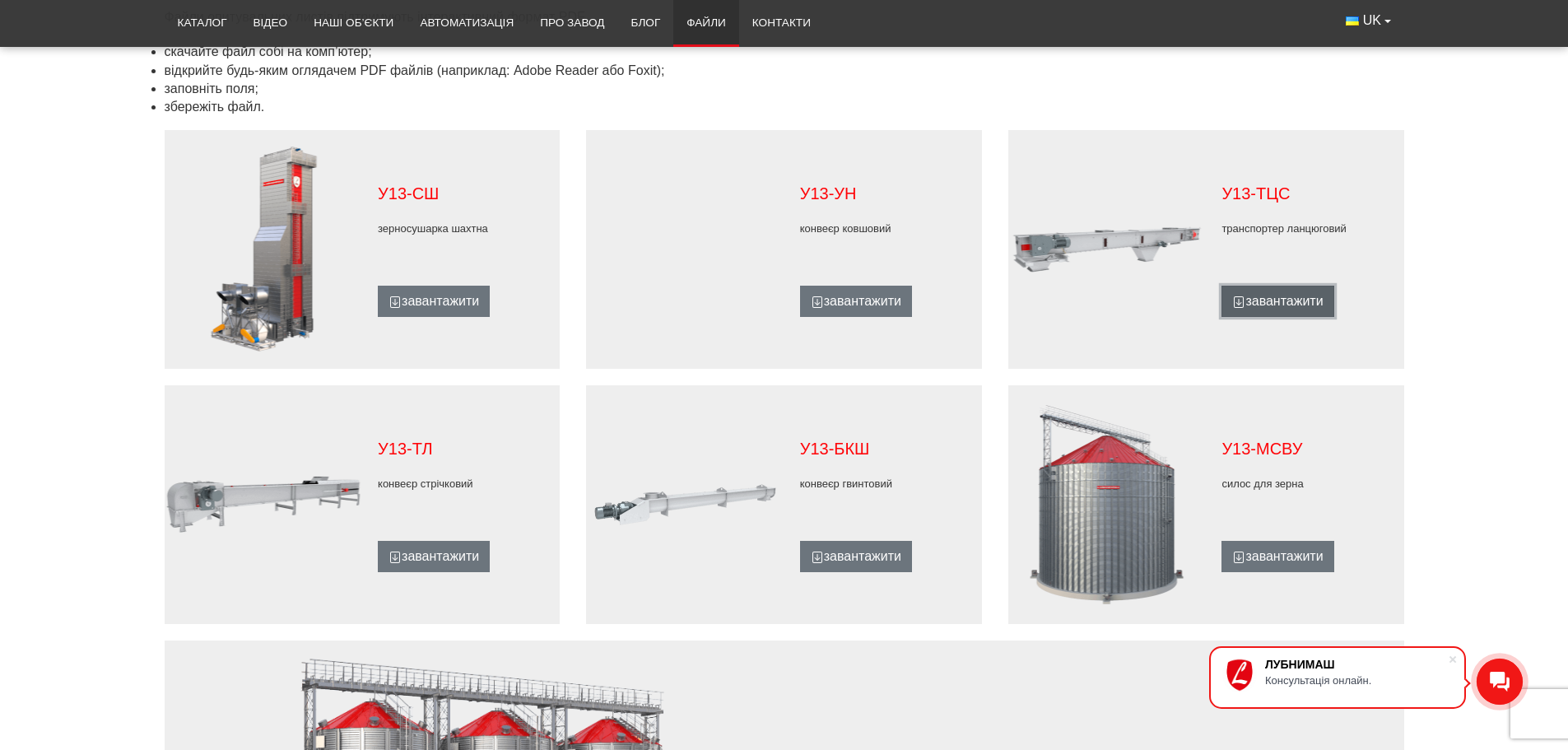
click at [1275, 288] on link "завантажити" at bounding box center [1277, 301] width 112 height 31
click at [1281, 555] on link "завантажити" at bounding box center [1277, 556] width 112 height 31
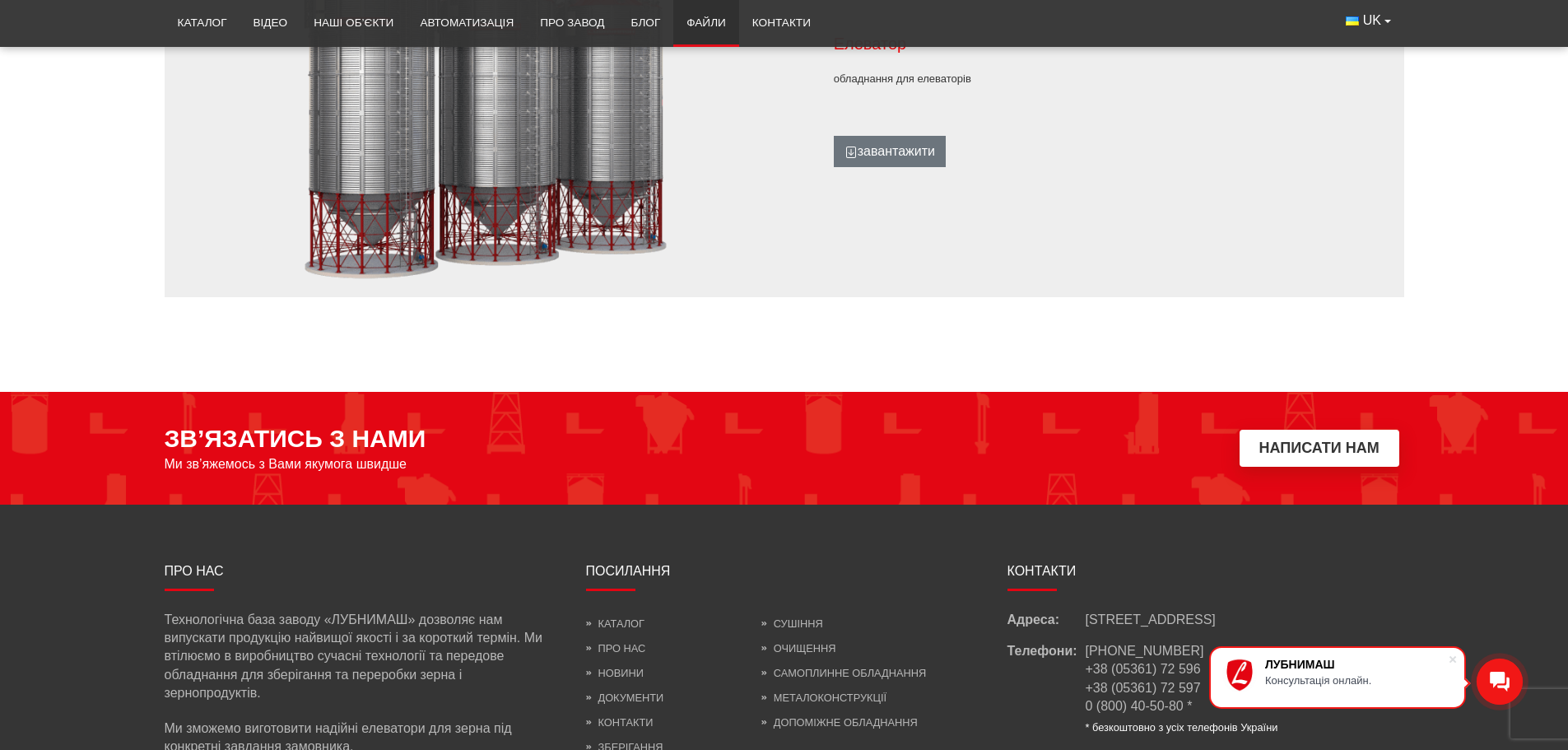
scroll to position [1790, 0]
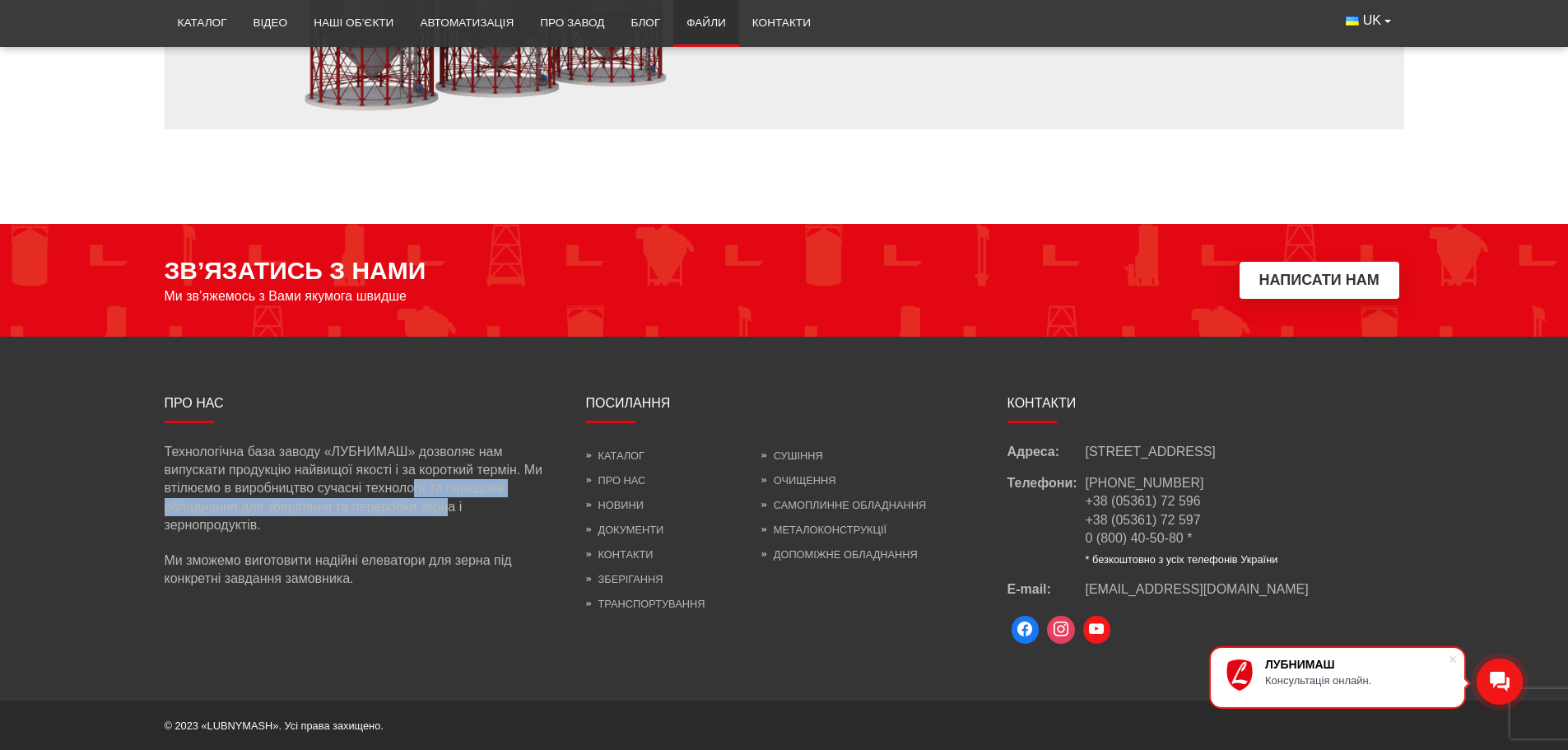
drag, startPoint x: 460, startPoint y: 499, endPoint x: 640, endPoint y: 526, distance: 182.0
click at [462, 499] on p "Технологічна база заводу «ЛУБНИМАШ» дозволяє нам випускати продукцію найвищої я…" at bounding box center [362, 488] width 397 height 92
click at [841, 499] on link "Самоплинне обладнання" at bounding box center [843, 505] width 164 height 12
